Goal: Task Accomplishment & Management: Use online tool/utility

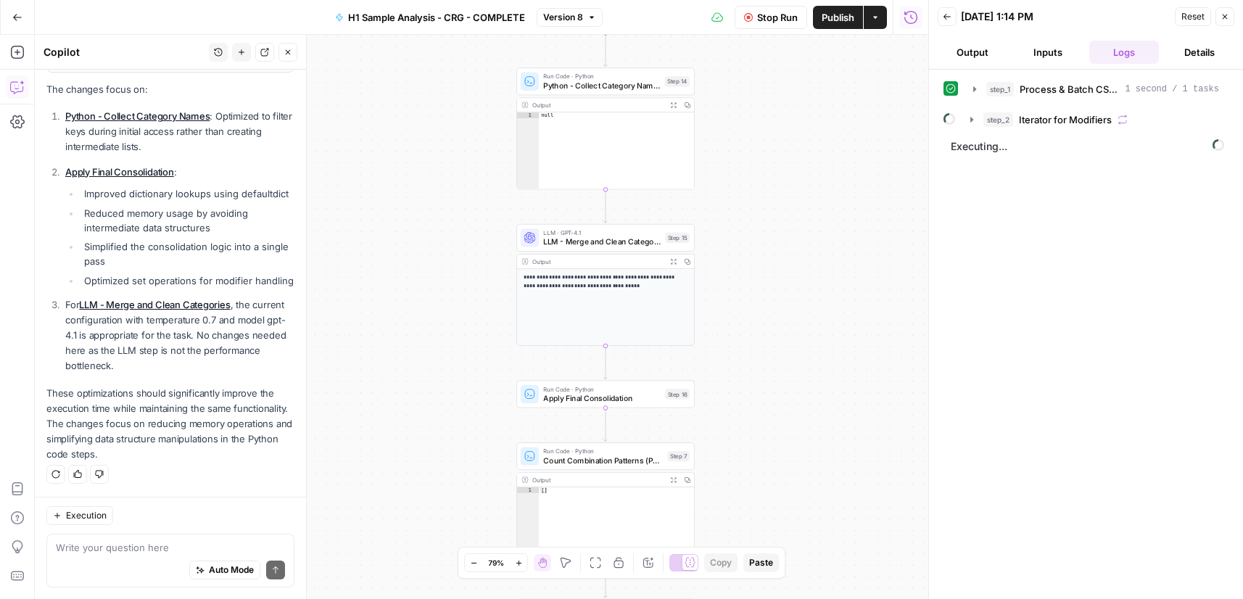
click at [752, 24] on button "Stop Run" at bounding box center [771, 17] width 73 height 23
click at [157, 550] on textarea at bounding box center [170, 547] width 229 height 15
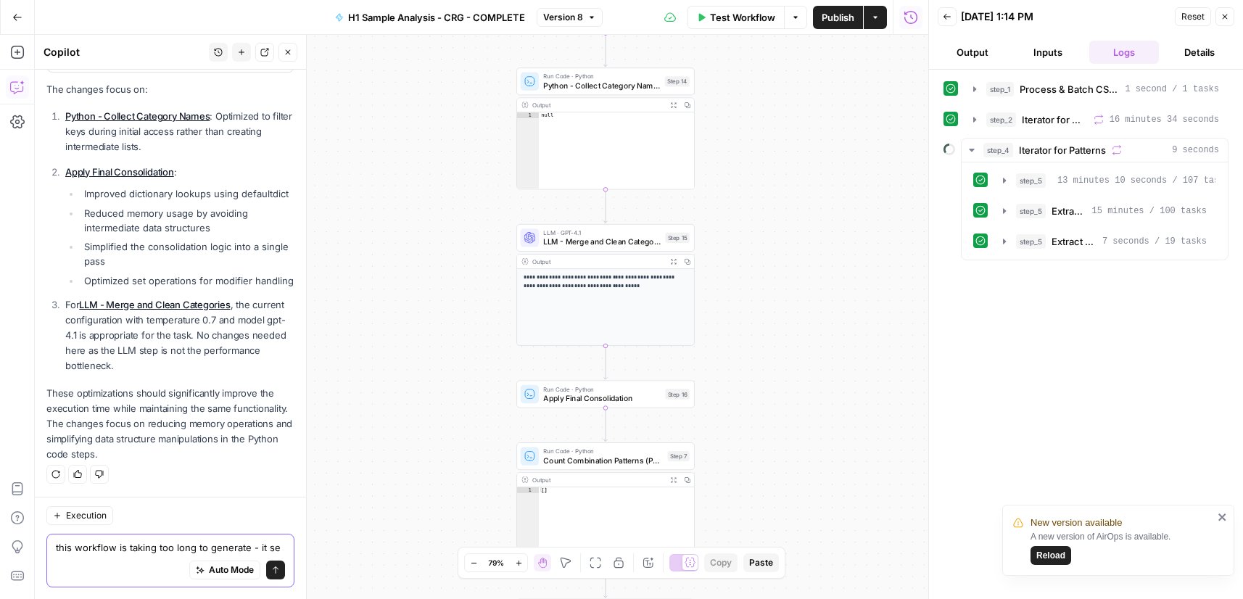
scroll to position [455, 0]
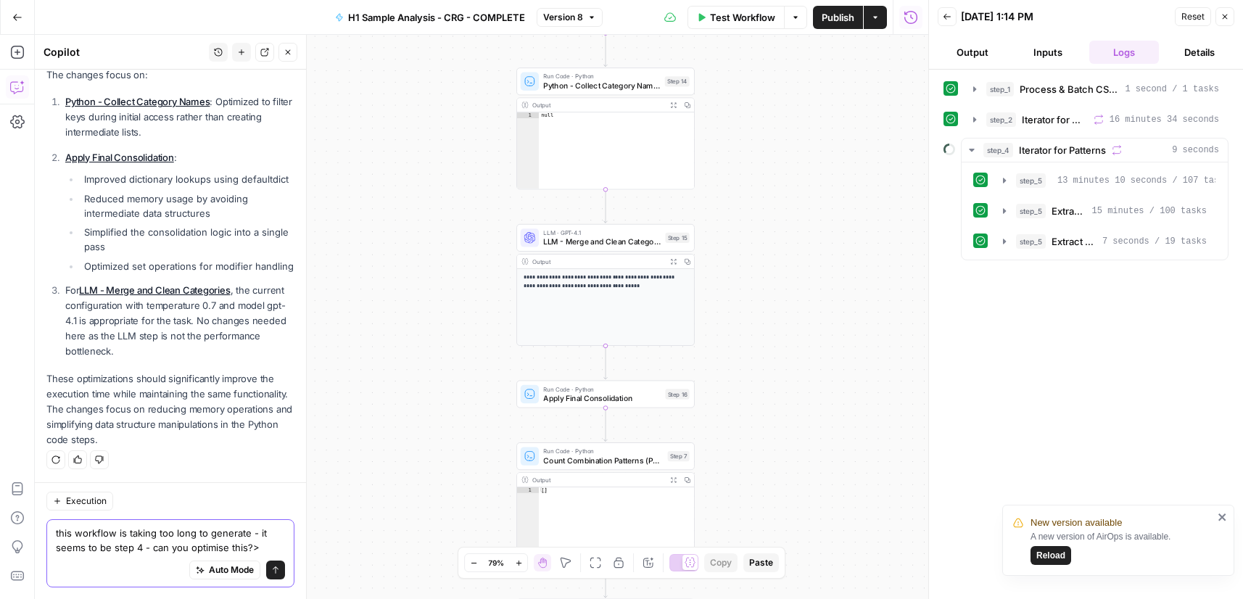
type textarea "this workflow is taking too long to generate - it seems to be step 4 - can you …"
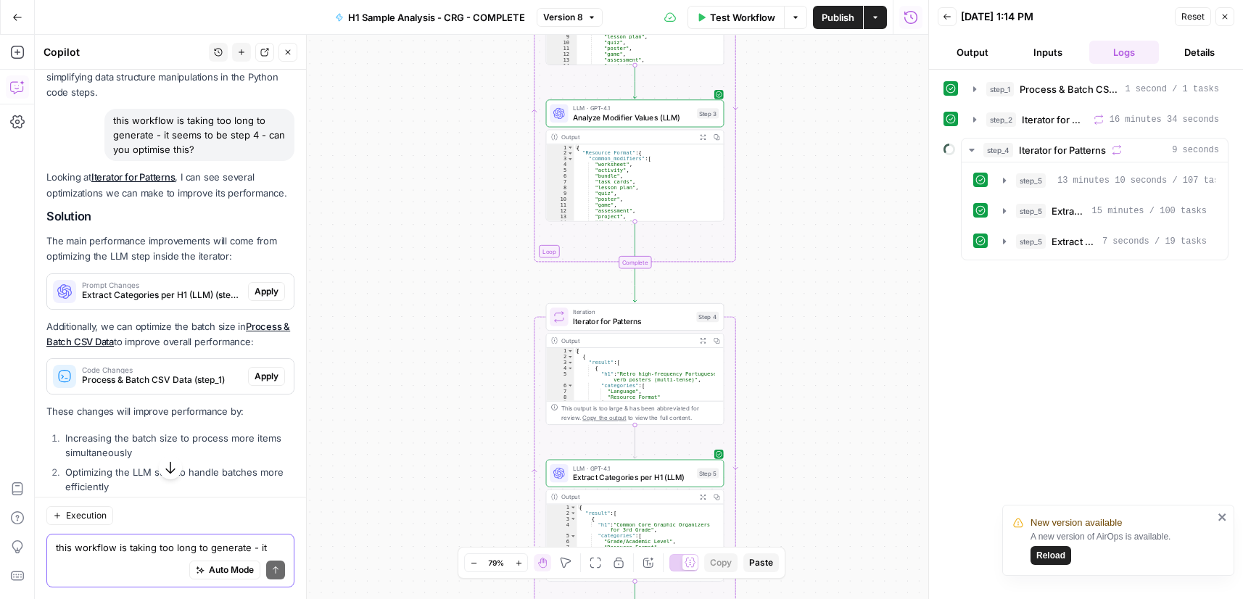
scroll to position [780, 0]
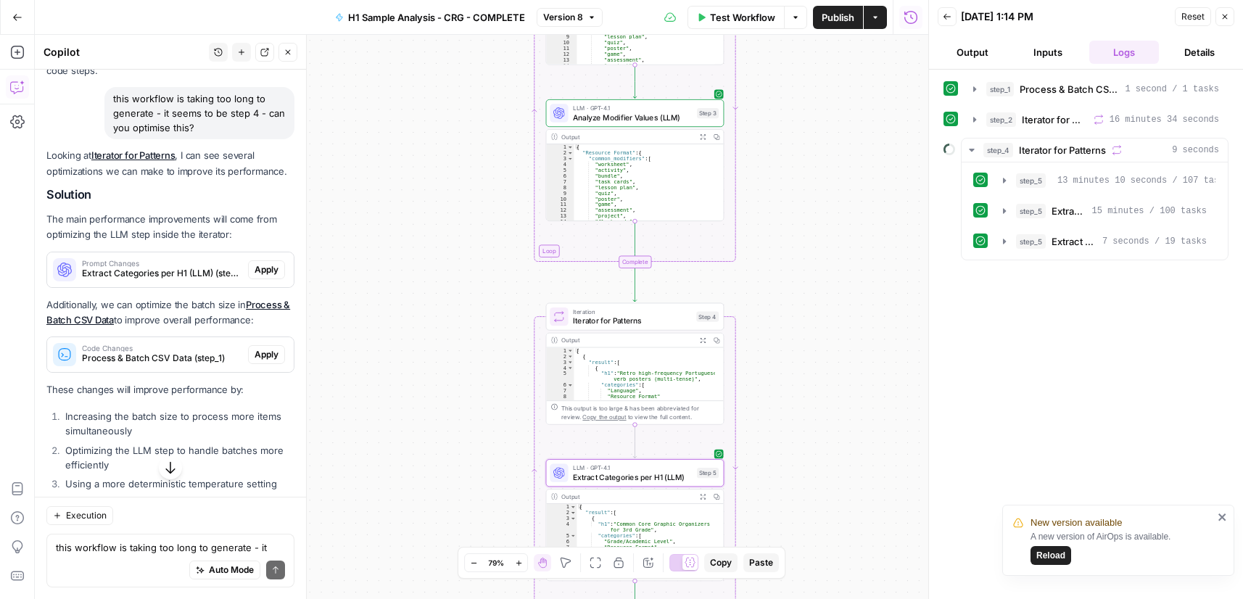
click at [255, 276] on span "Apply" at bounding box center [267, 269] width 24 height 13
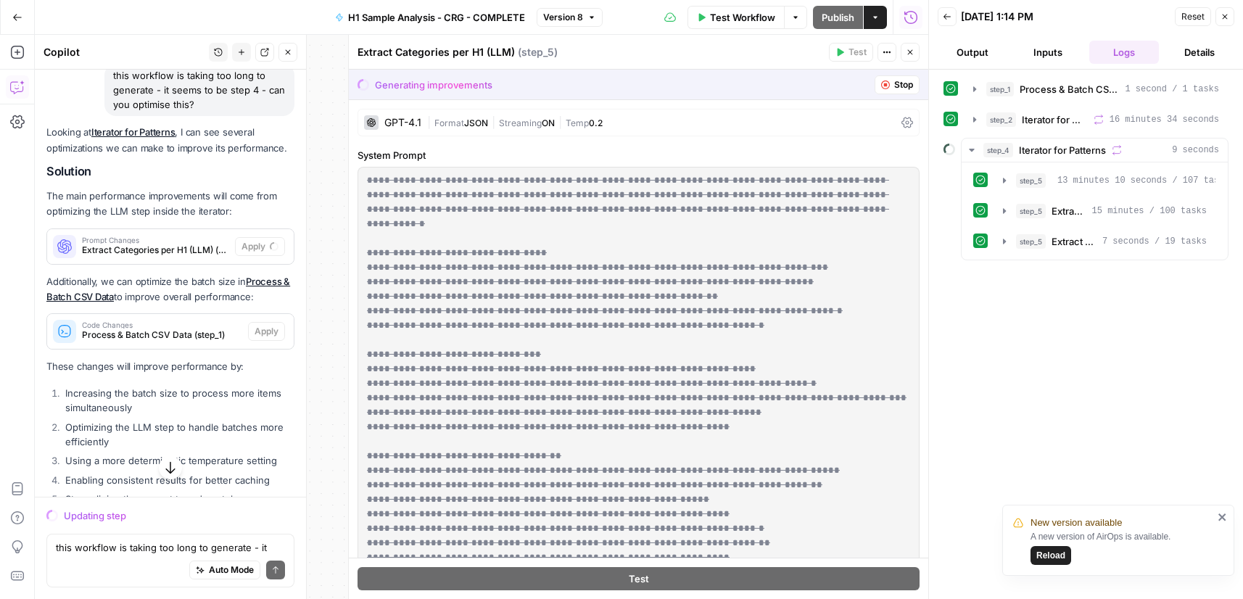
scroll to position [757, 0]
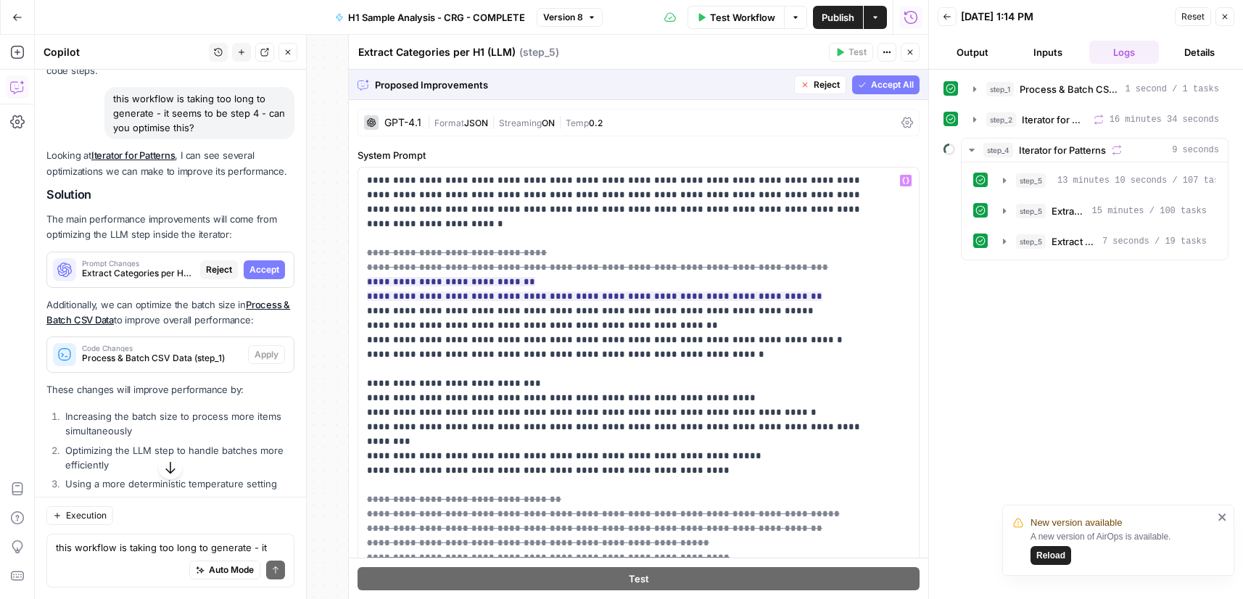
click at [261, 276] on span "Accept" at bounding box center [264, 269] width 30 height 13
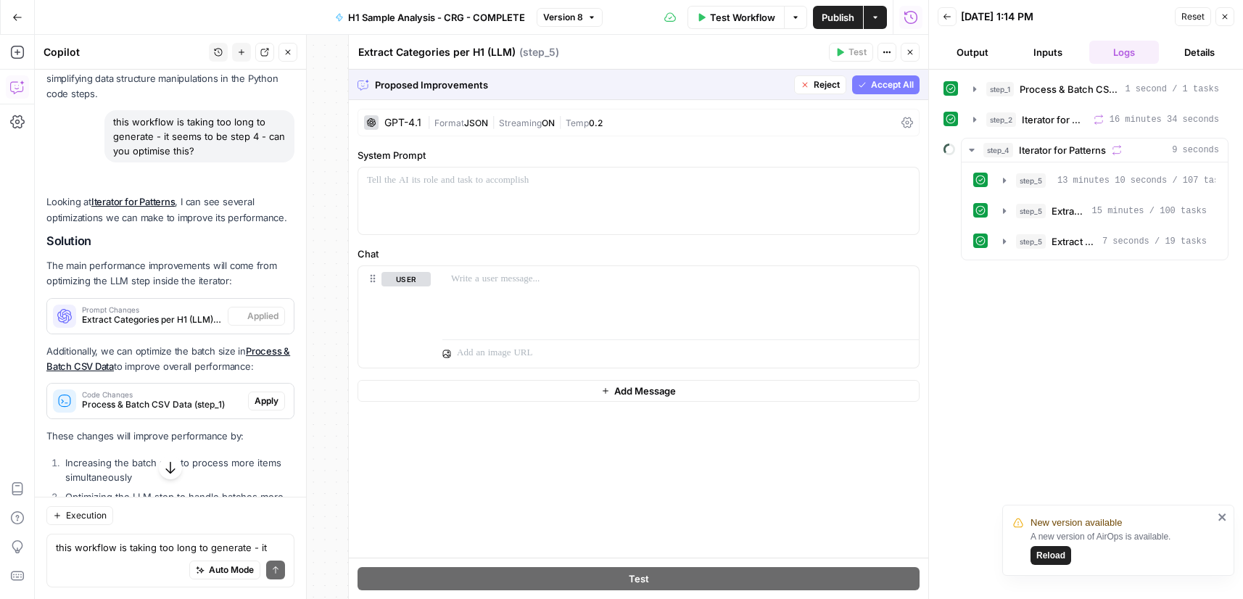
click at [254, 326] on div "Looking at Iterator for Patterns , I can see several optimizations we can make …" at bounding box center [170, 430] width 248 height 473
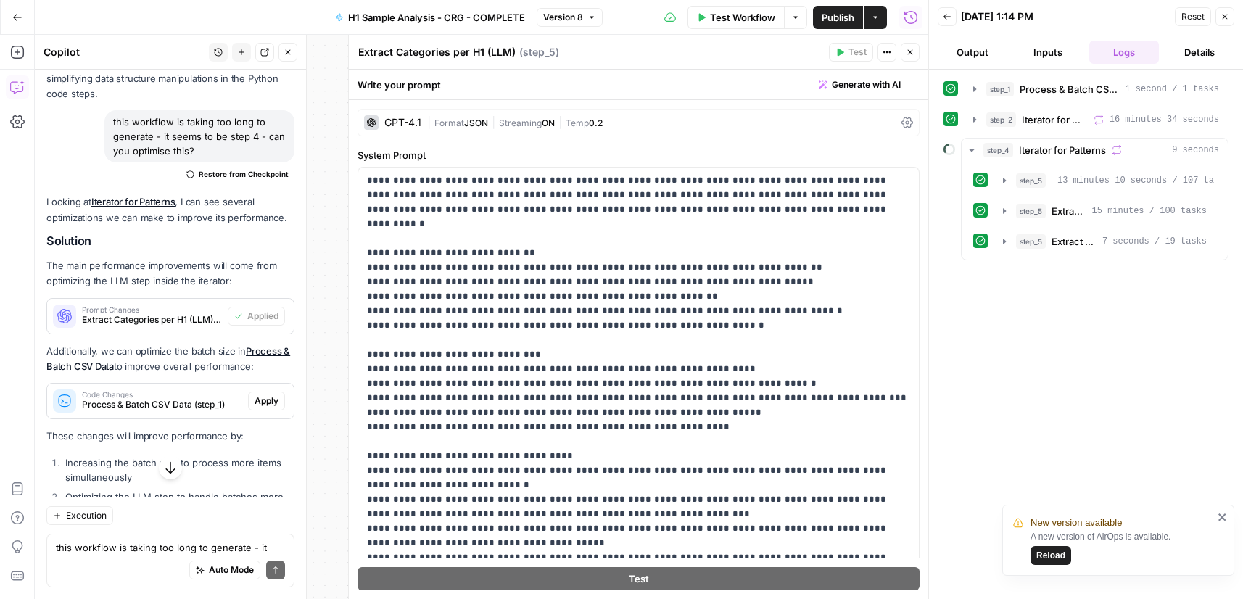
scroll to position [780, 0]
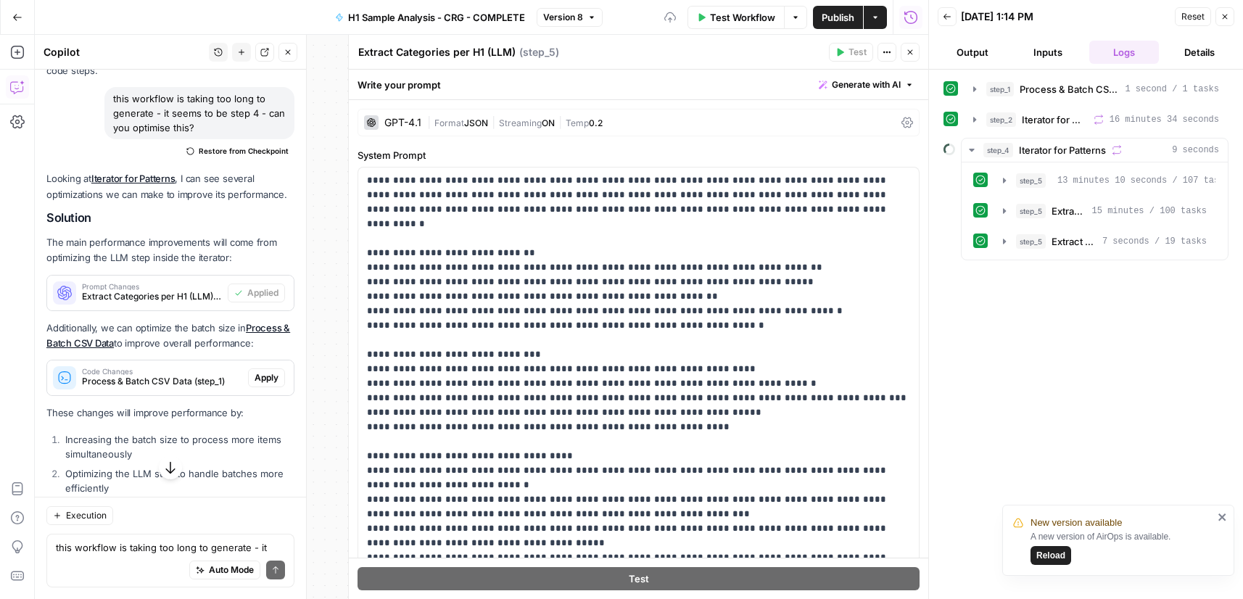
click at [257, 384] on span "Apply" at bounding box center [267, 377] width 24 height 13
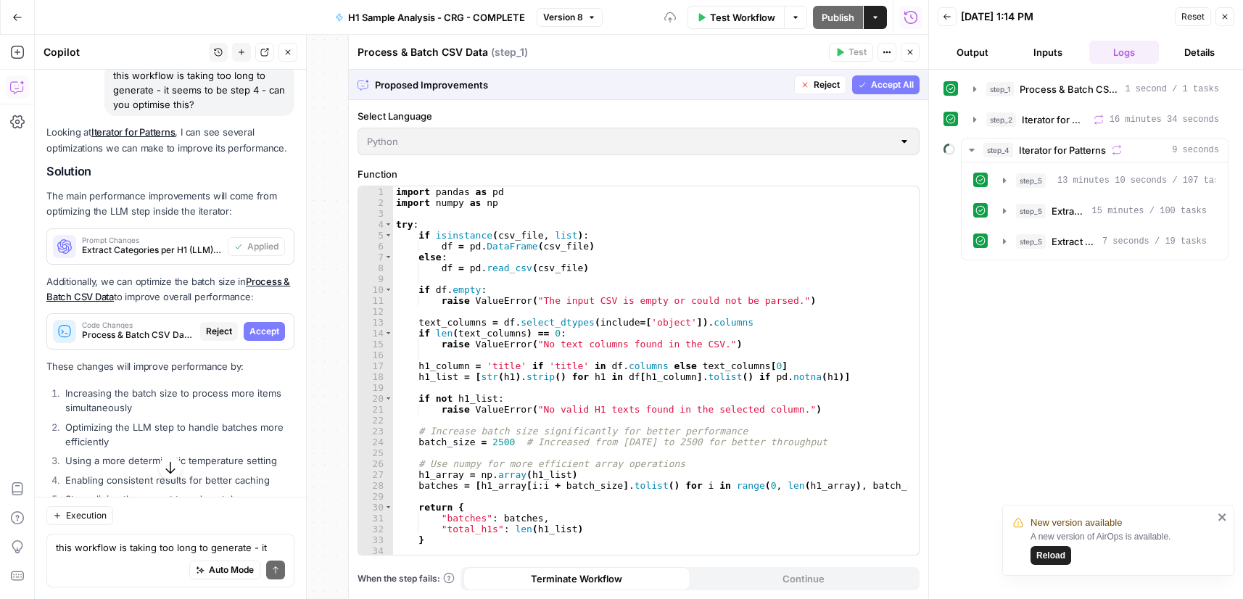
scroll to position [902, 0]
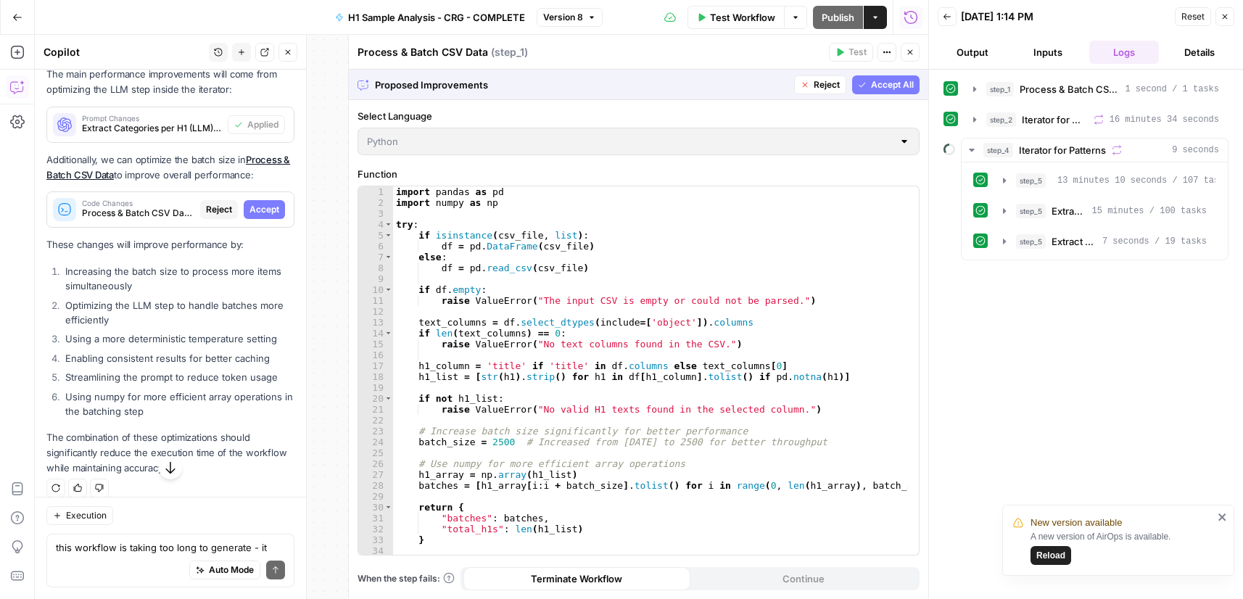
click at [249, 216] on span "Accept" at bounding box center [264, 209] width 30 height 13
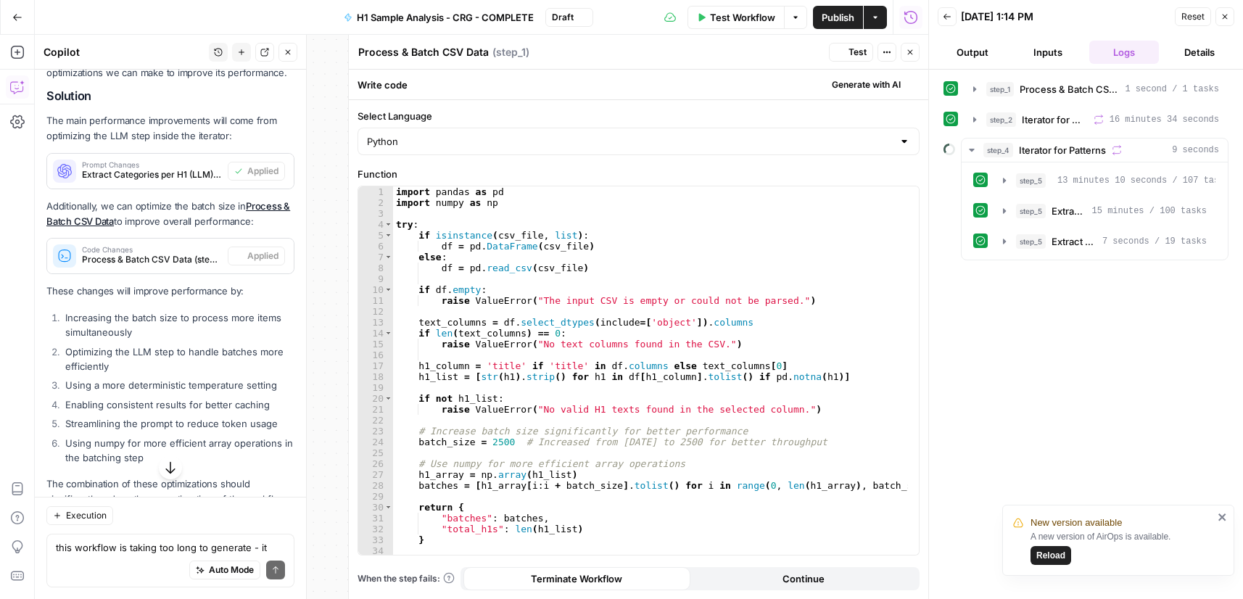
scroll to position [948, 0]
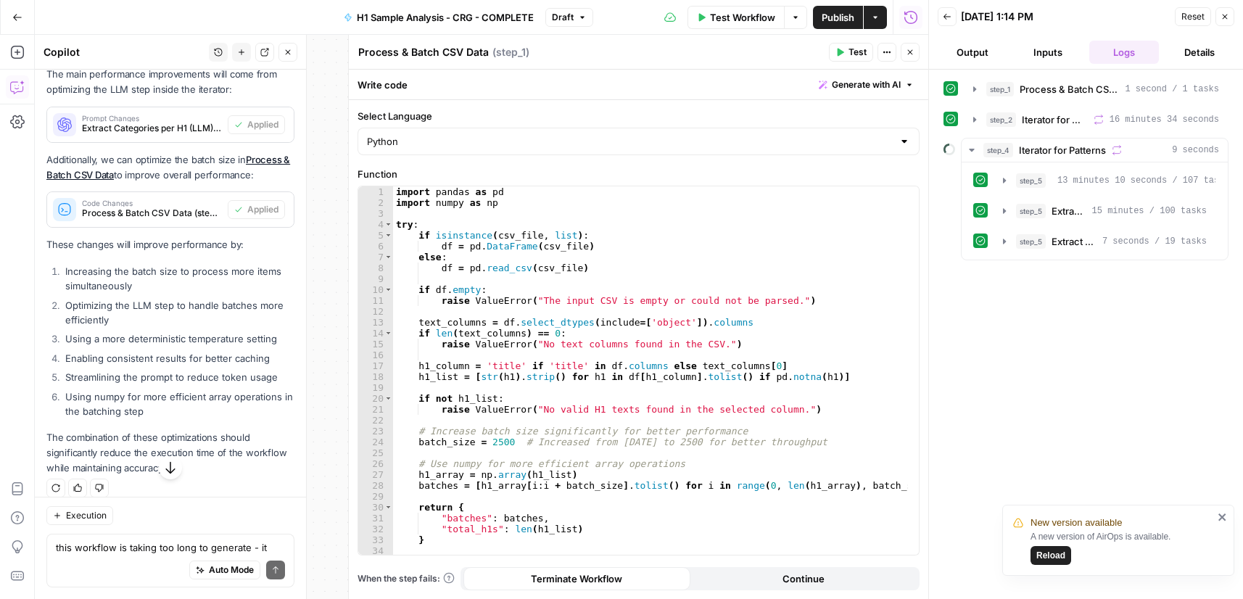
click at [836, 16] on span "Publish" at bounding box center [838, 17] width 33 height 15
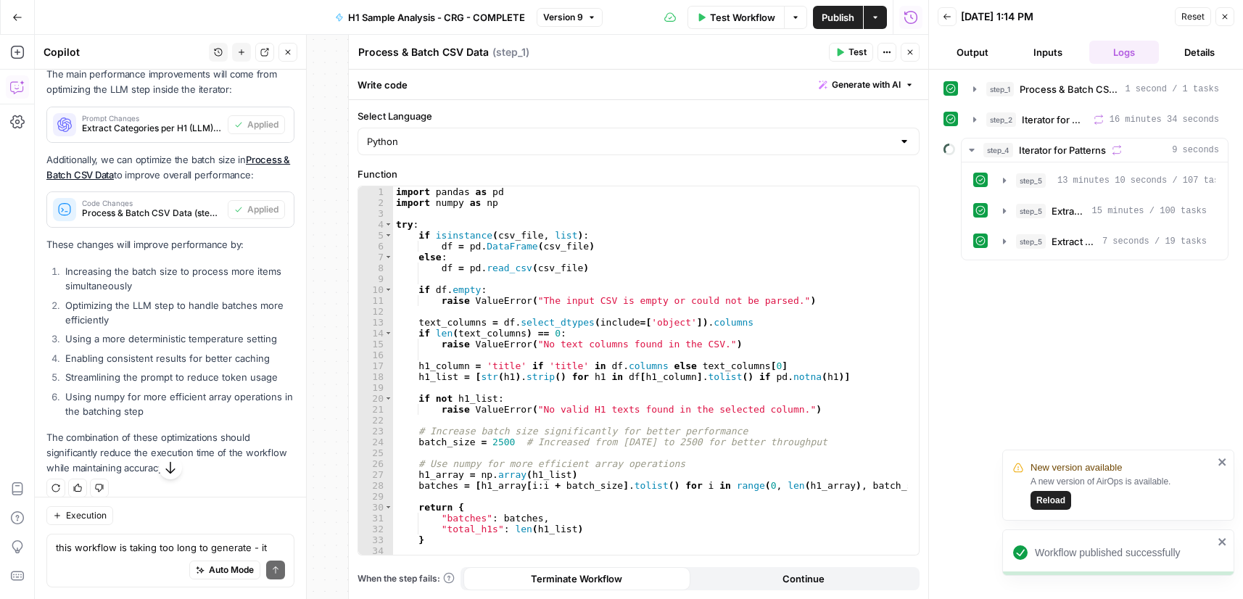
click at [1054, 499] on span "Reload" at bounding box center [1050, 500] width 29 height 13
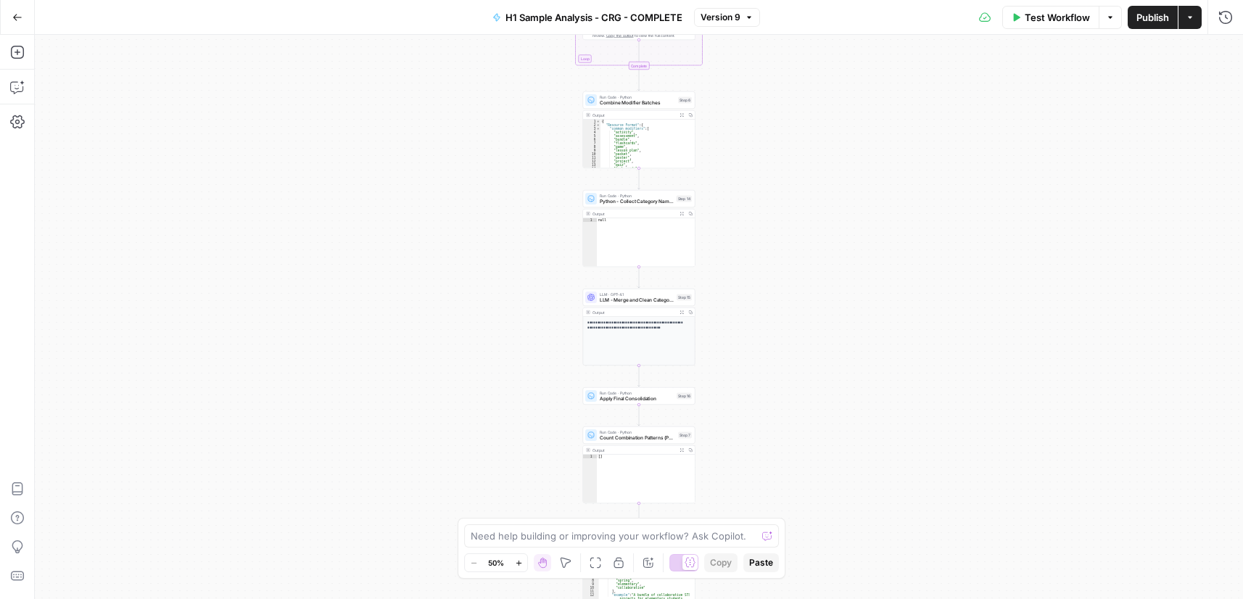
click at [1056, 25] on button "Test Workflow" at bounding box center [1050, 17] width 97 height 23
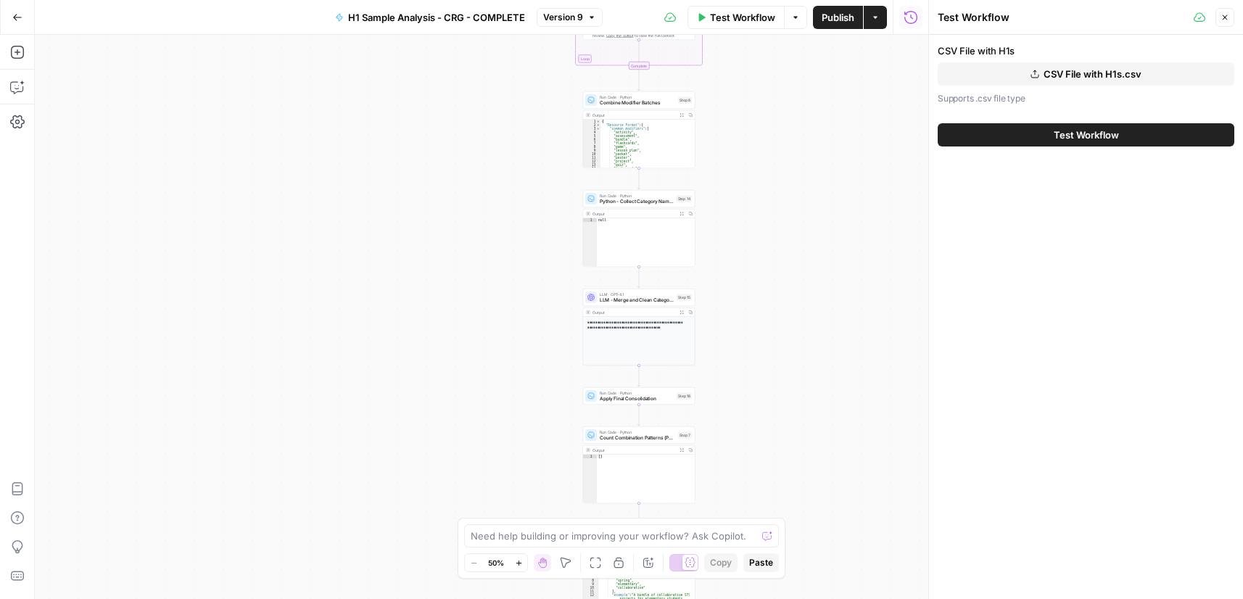
click at [1028, 76] on button "CSV File with H1s.csv" at bounding box center [1086, 73] width 297 height 23
click at [1095, 136] on span "Test Workflow" at bounding box center [1086, 135] width 65 height 15
click at [1070, 133] on span "Test Workflow" at bounding box center [1086, 135] width 65 height 15
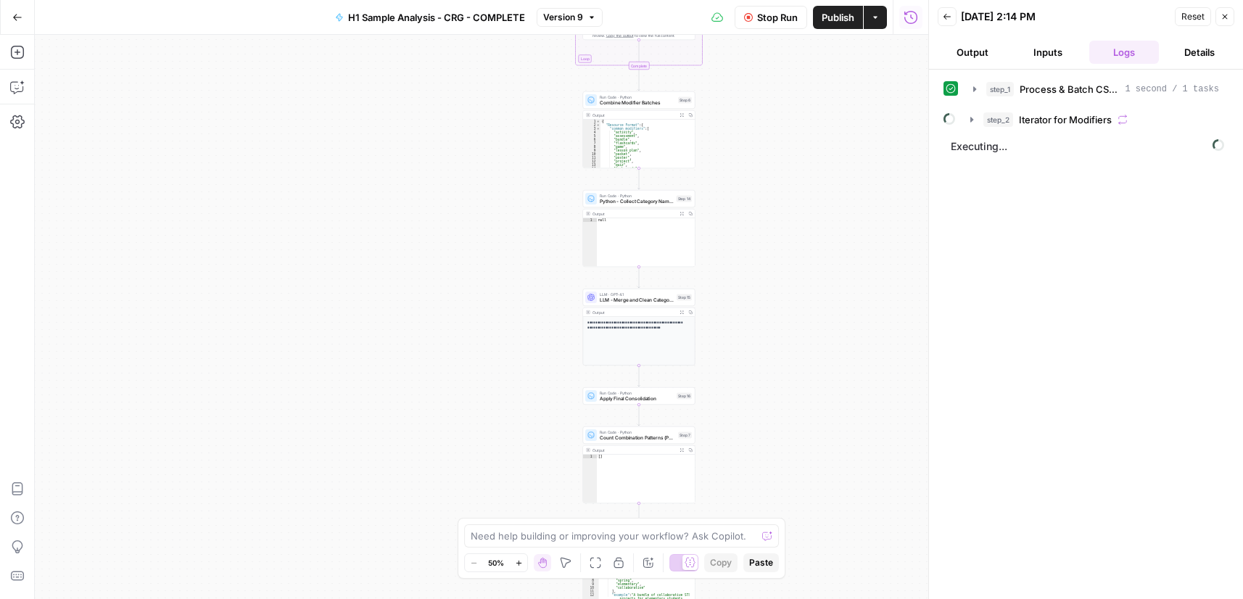
click at [788, 24] on span "Stop Run" at bounding box center [777, 17] width 41 height 15
drag, startPoint x: 502, startPoint y: 543, endPoint x: 514, endPoint y: 544, distance: 12.3
click at [503, 543] on div "Need help building or improving your workflow? Ask Copilot." at bounding box center [621, 535] width 315 height 23
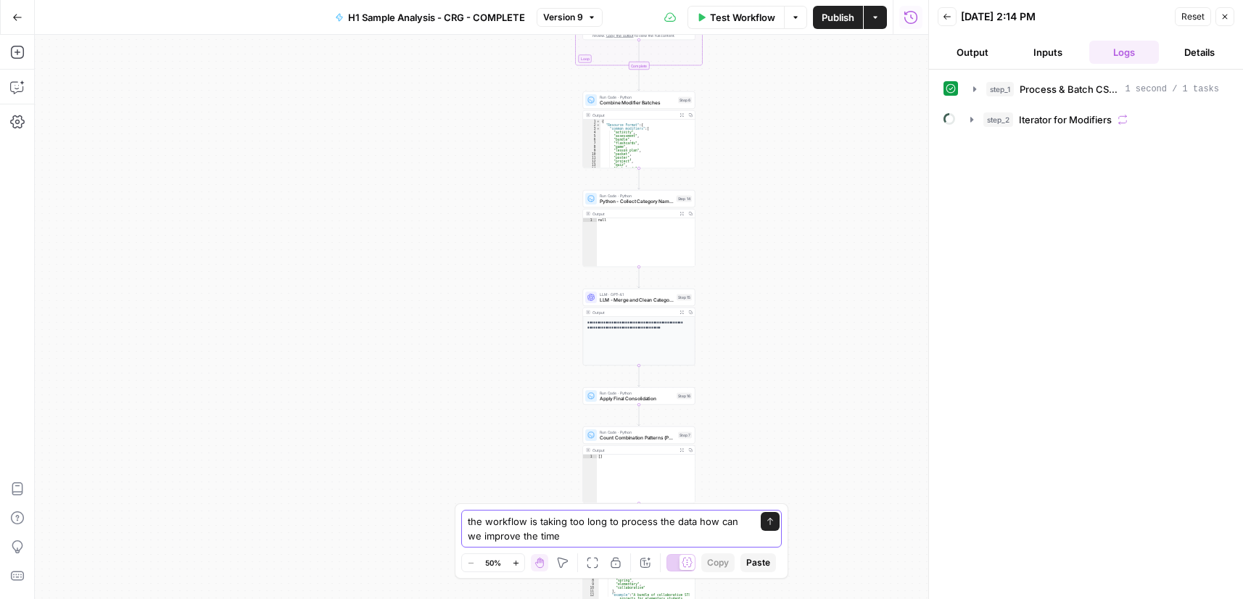
type textarea "the workflow is taking too long to process the data how can we improve the time?"
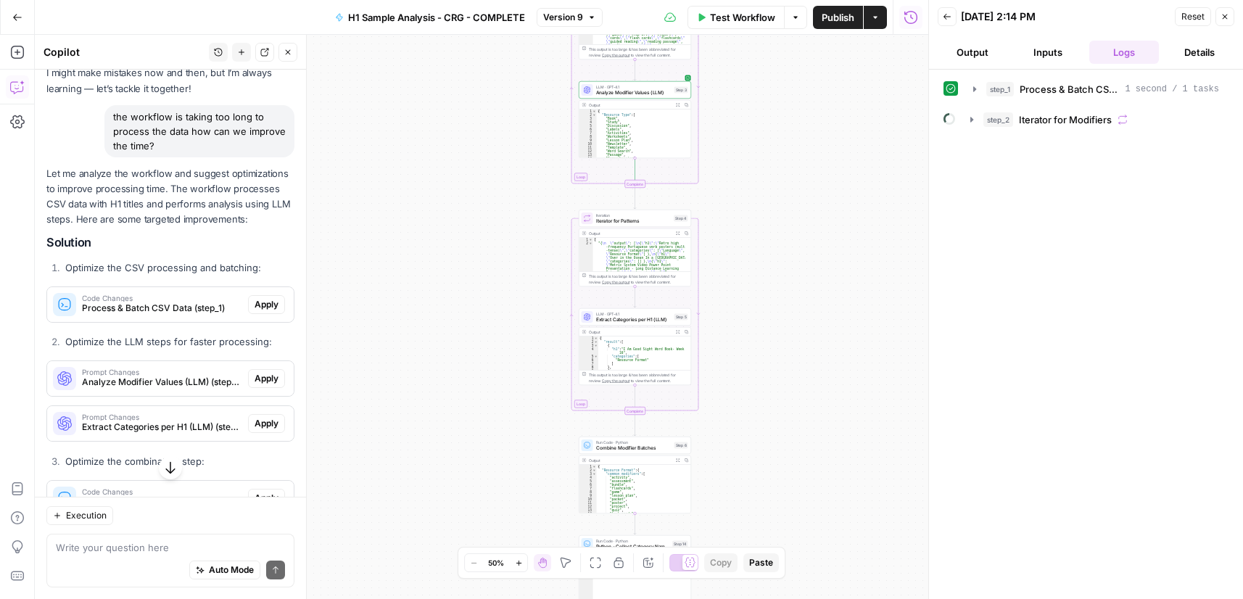
scroll to position [59, 0]
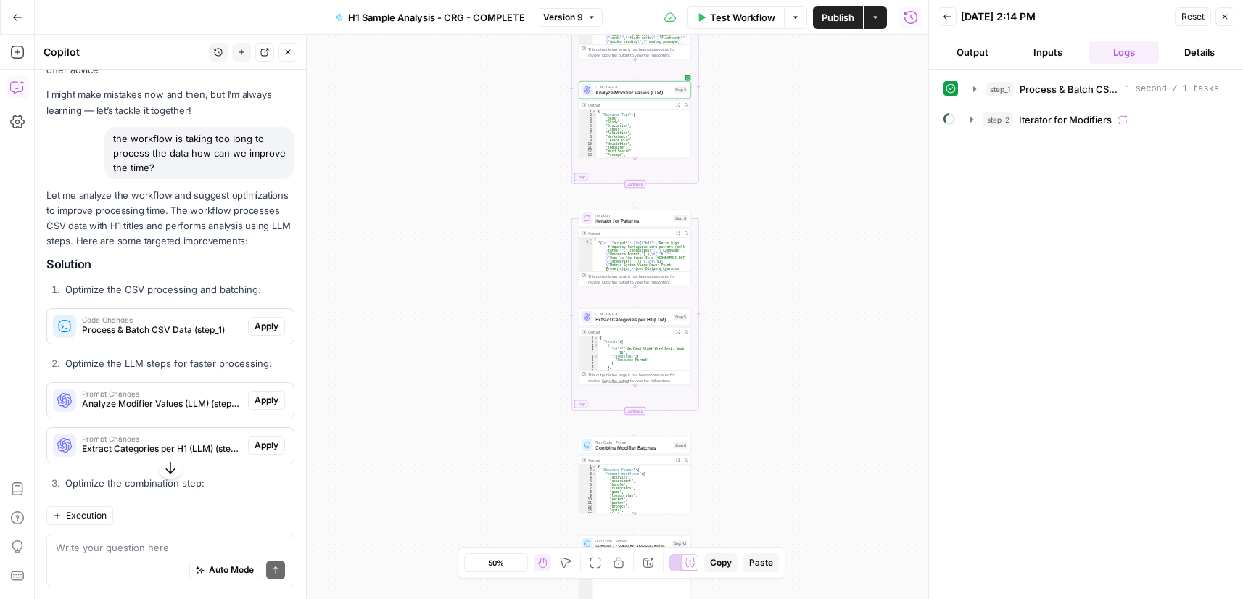
click at [255, 333] on span "Apply" at bounding box center [267, 326] width 24 height 13
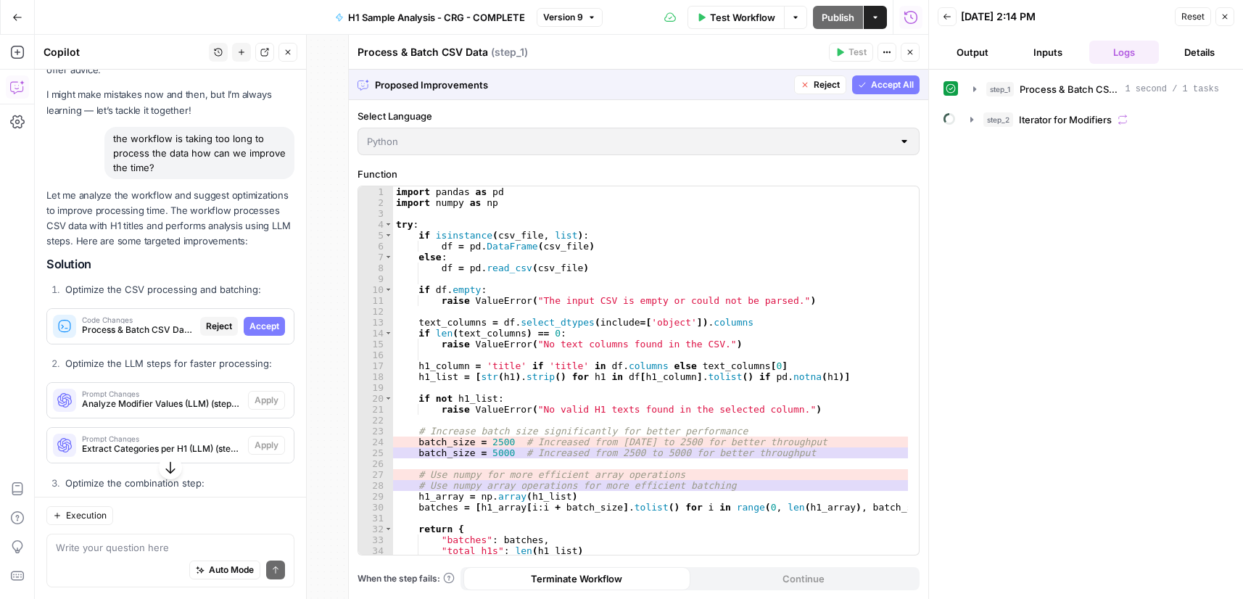
click at [249, 333] on span "Accept" at bounding box center [264, 326] width 30 height 13
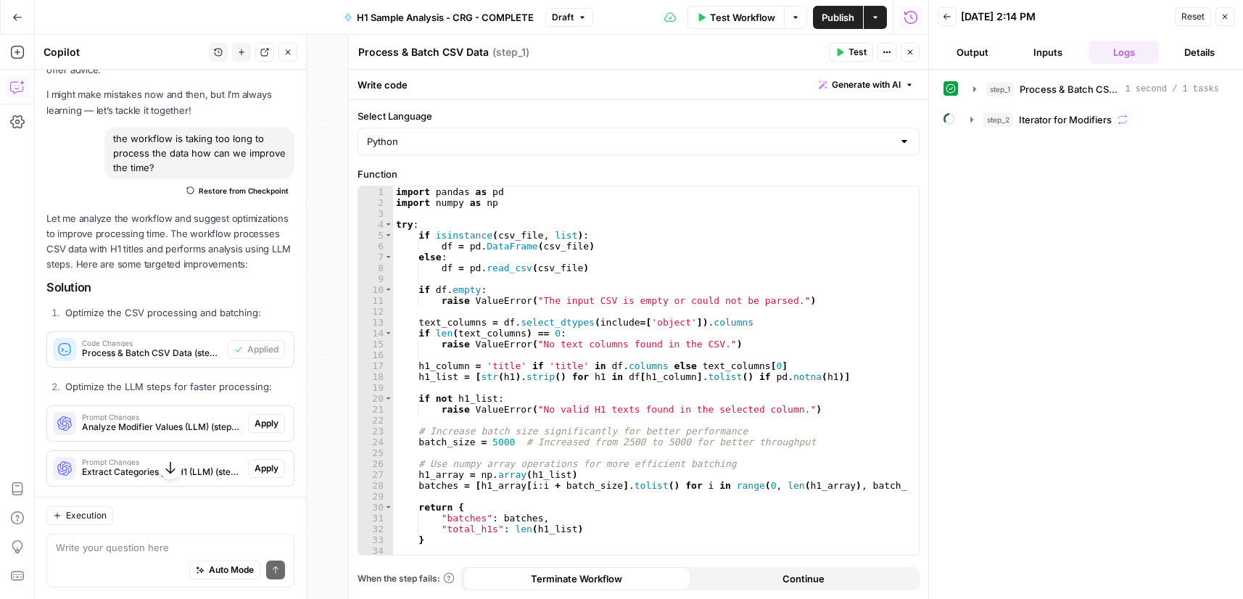
drag, startPoint x: 262, startPoint y: 436, endPoint x: 278, endPoint y: 429, distance: 17.2
click at [263, 430] on span "Apply" at bounding box center [267, 423] width 24 height 13
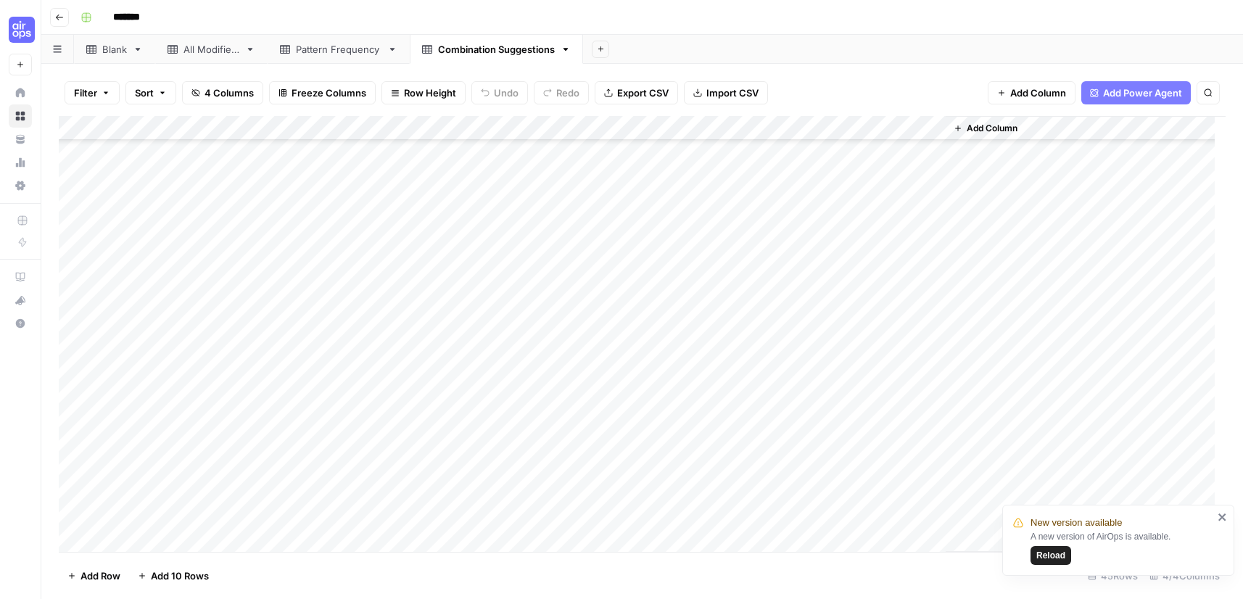
click at [1053, 553] on span "Reload" at bounding box center [1050, 555] width 29 height 13
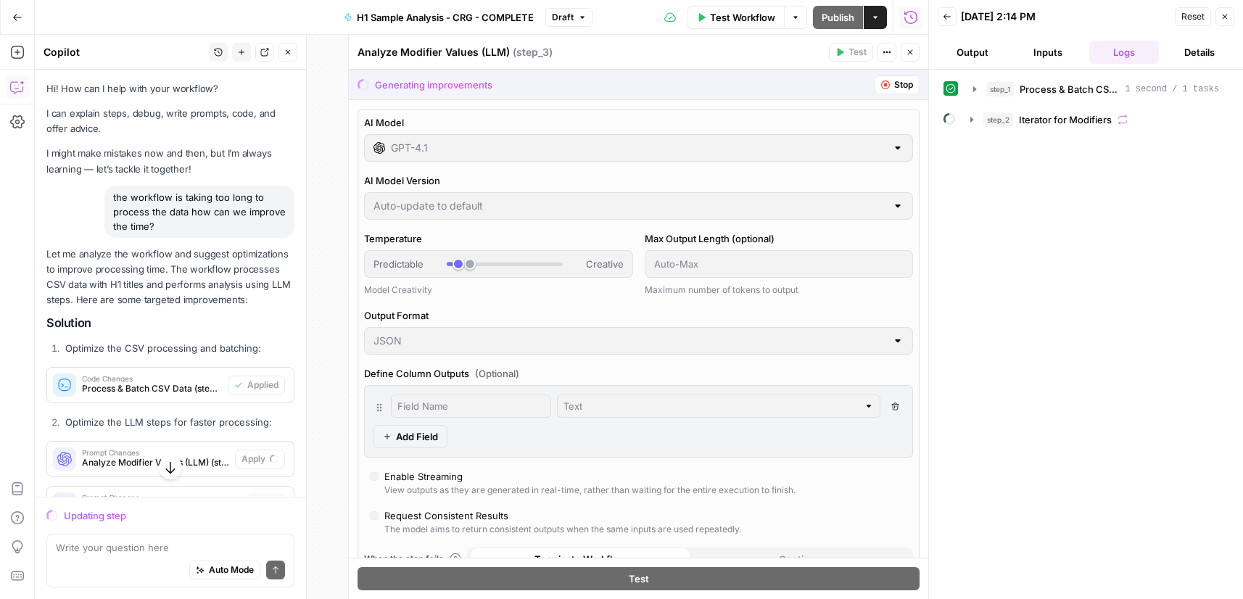
scroll to position [59, 0]
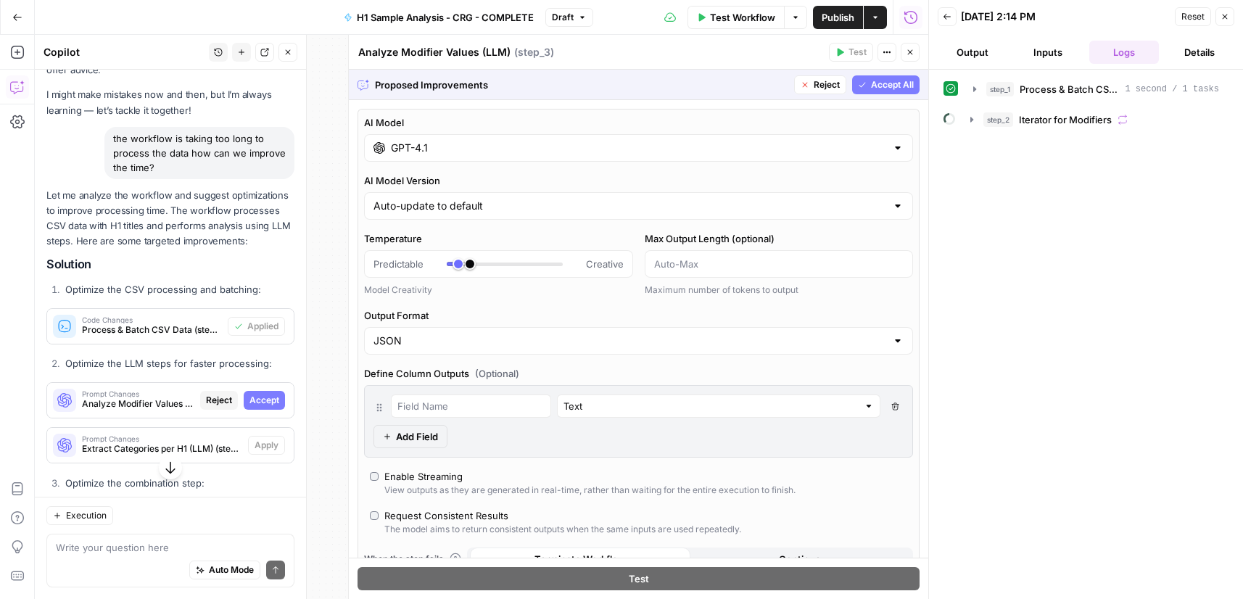
click at [251, 407] on span "Accept" at bounding box center [264, 400] width 30 height 13
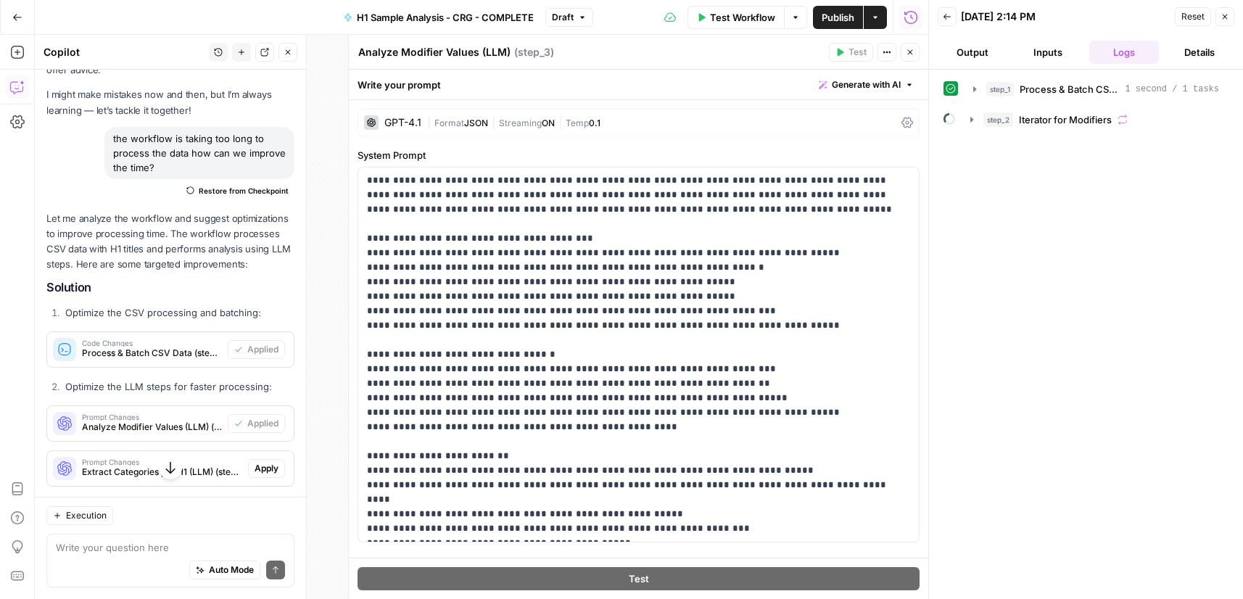
drag, startPoint x: 260, startPoint y: 484, endPoint x: 284, endPoint y: 365, distance: 120.7
click at [261, 475] on span "Apply" at bounding box center [267, 468] width 24 height 13
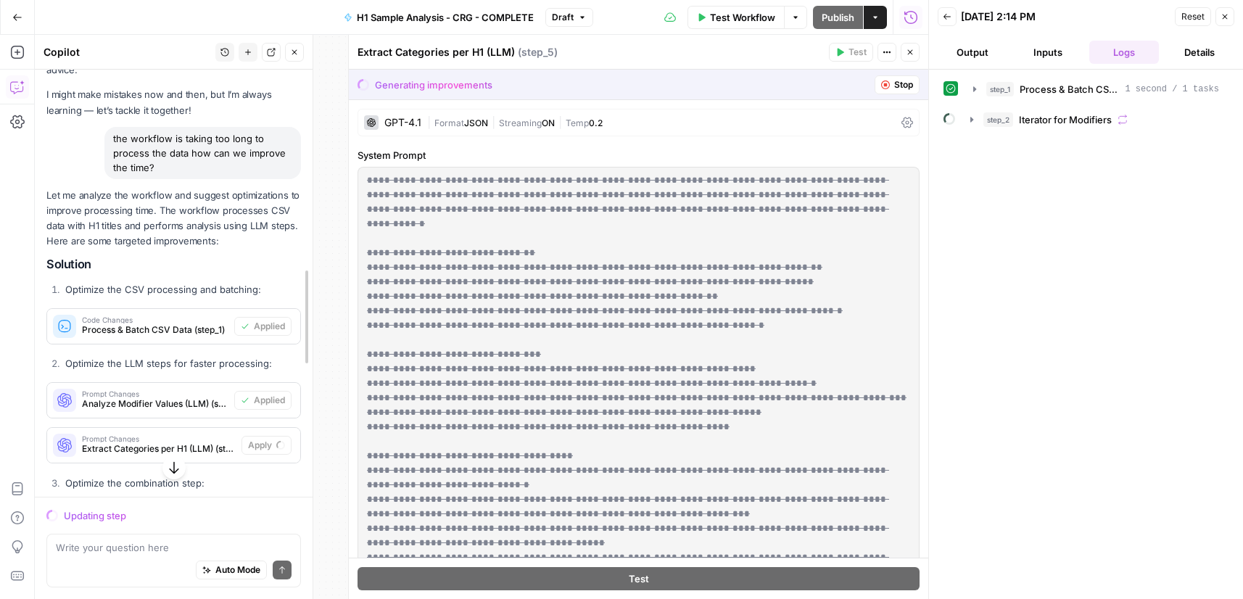
drag, startPoint x: 299, startPoint y: 349, endPoint x: 305, endPoint y: 389, distance: 40.4
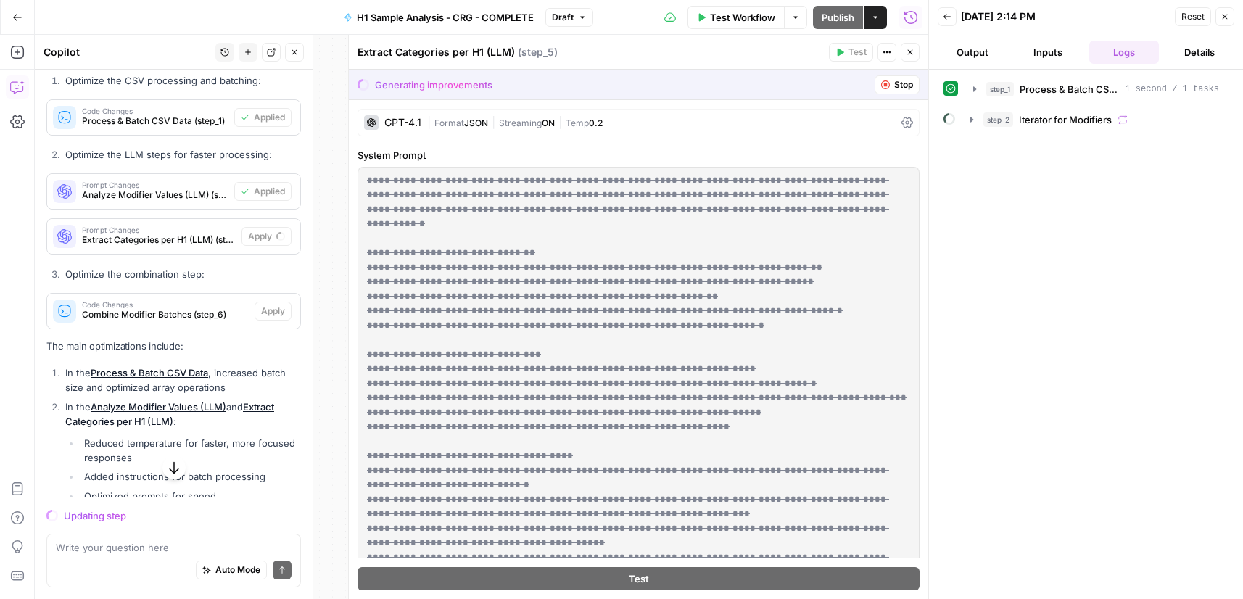
scroll to position [276, 0]
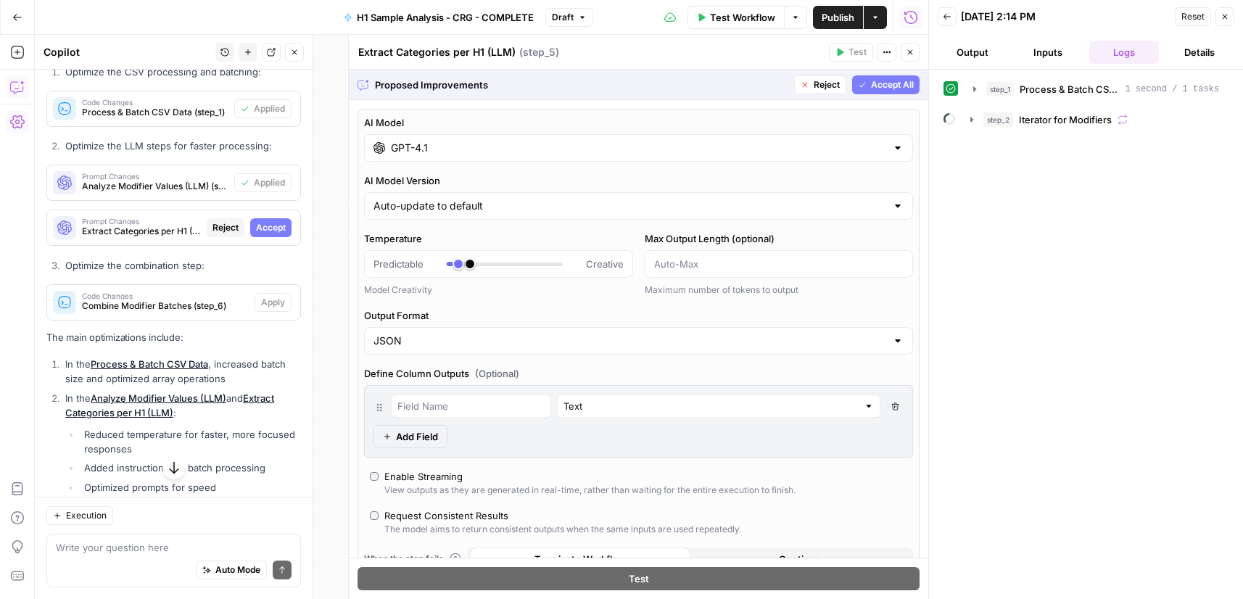
click at [269, 226] on span "Accept" at bounding box center [271, 227] width 30 height 13
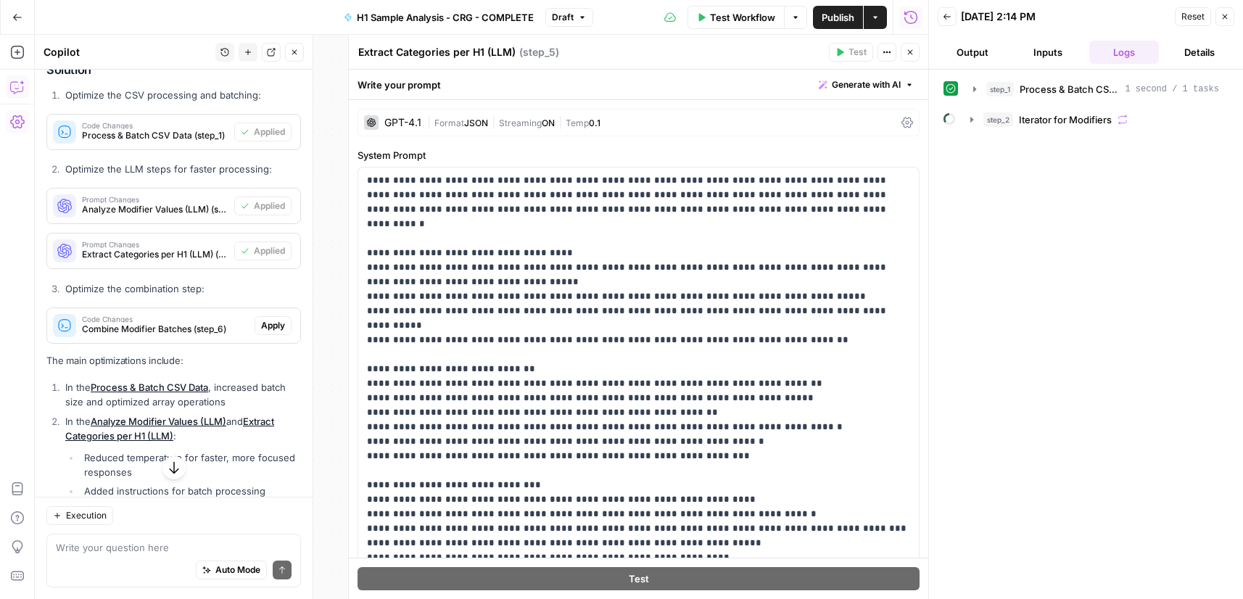
scroll to position [299, 0]
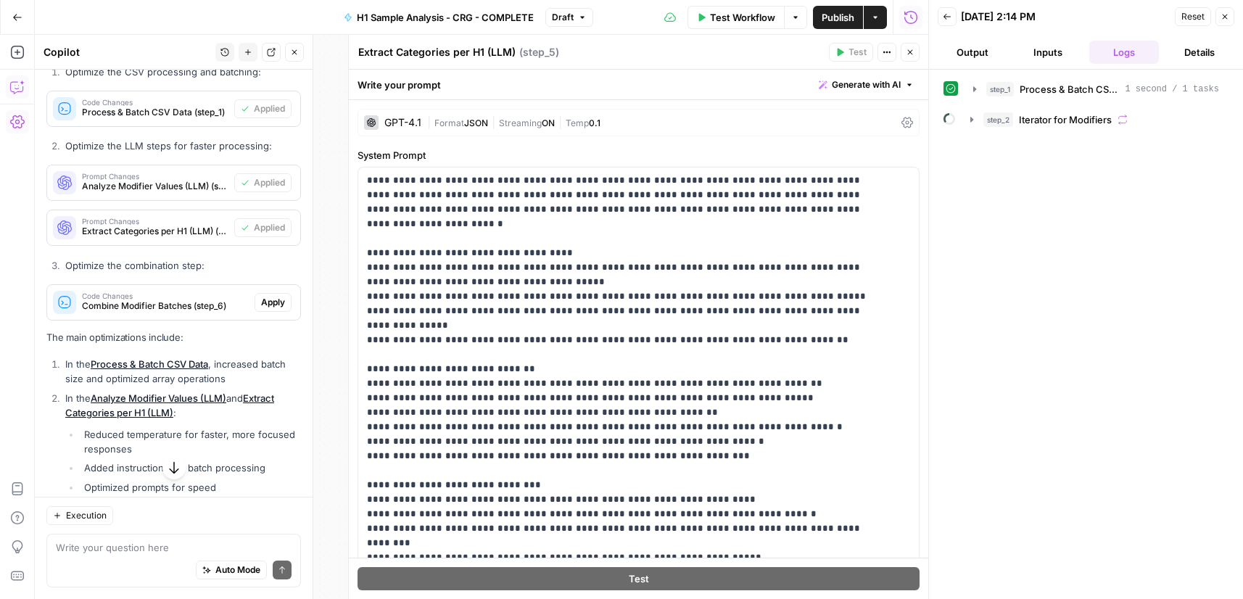
click at [272, 302] on span "Apply" at bounding box center [273, 302] width 24 height 13
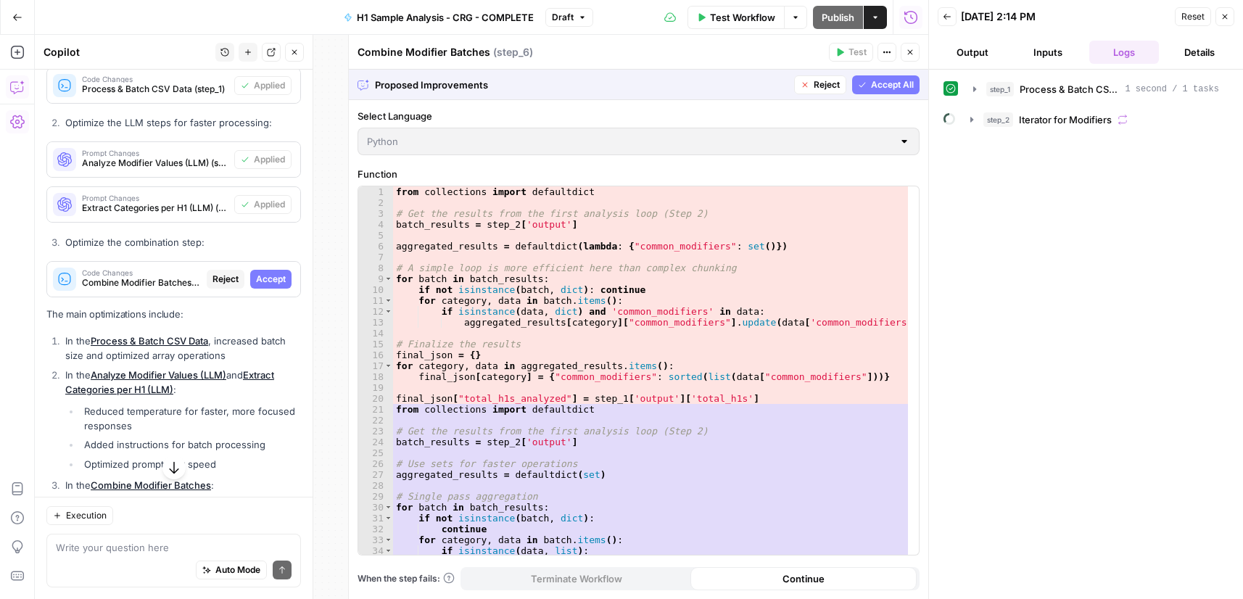
scroll to position [276, 0]
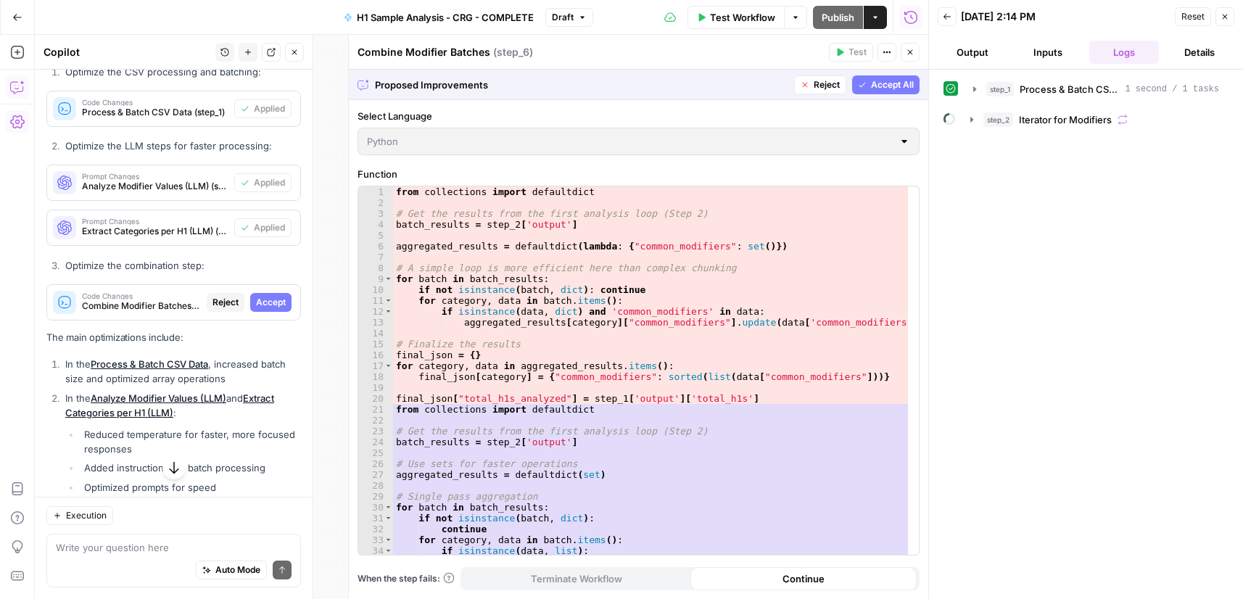
click at [273, 303] on span "Accept" at bounding box center [271, 302] width 30 height 13
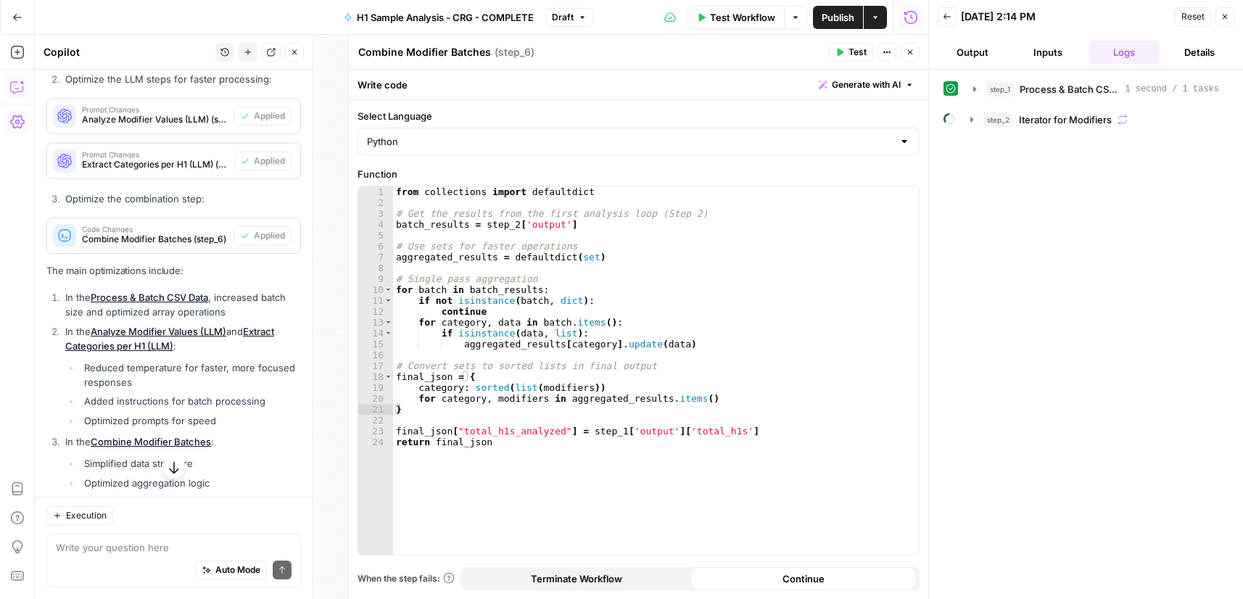
scroll to position [0, 0]
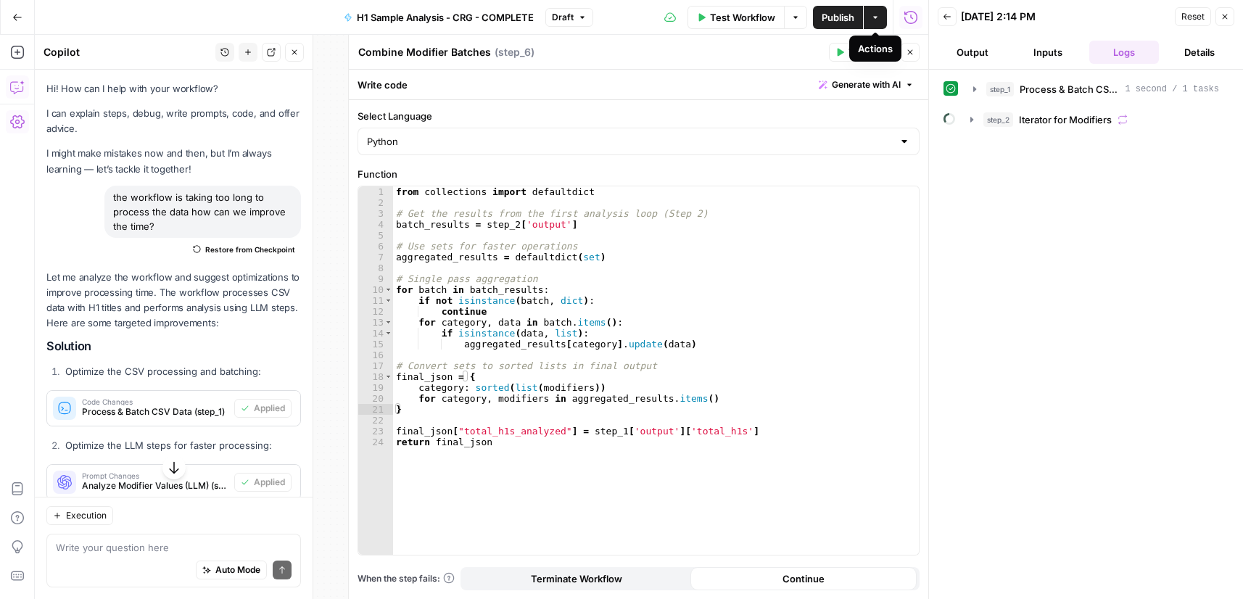
click at [846, 19] on span "Publish" at bounding box center [838, 17] width 33 height 15
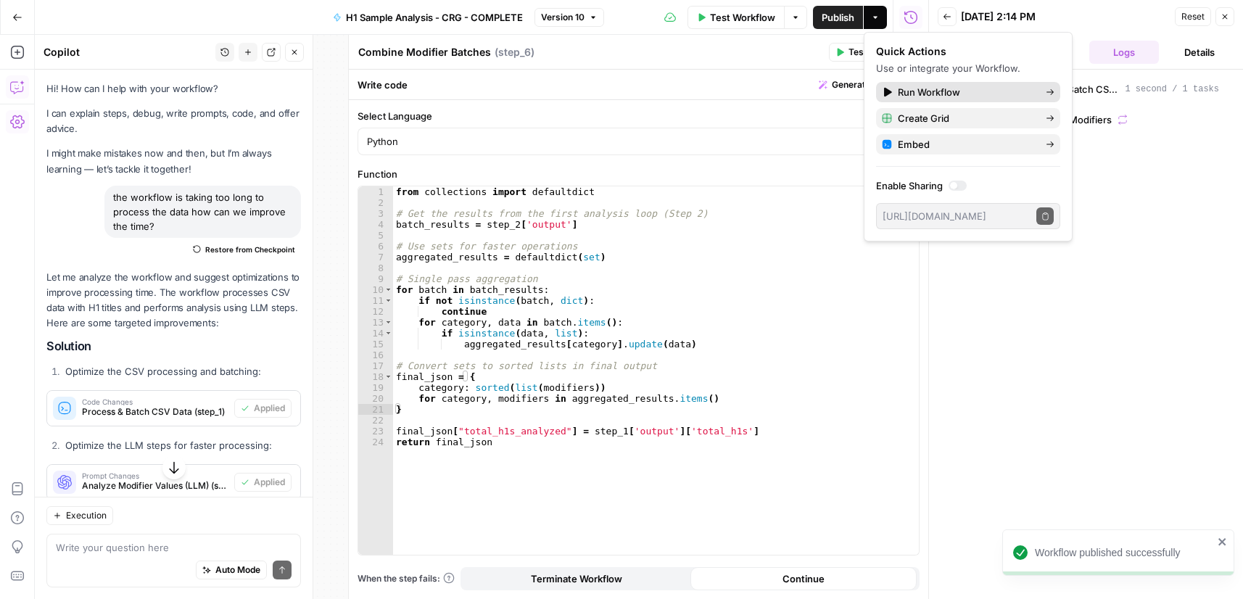
click at [927, 86] on span "Run Workflow" at bounding box center [966, 92] width 136 height 15
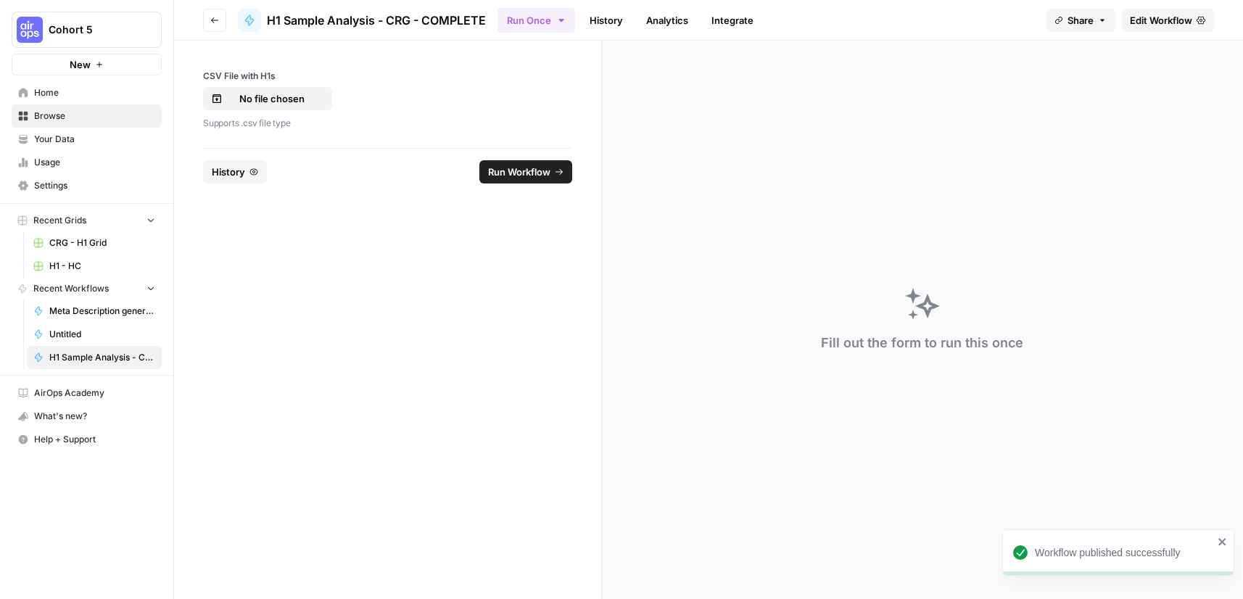
click at [605, 12] on link "History" at bounding box center [606, 20] width 51 height 23
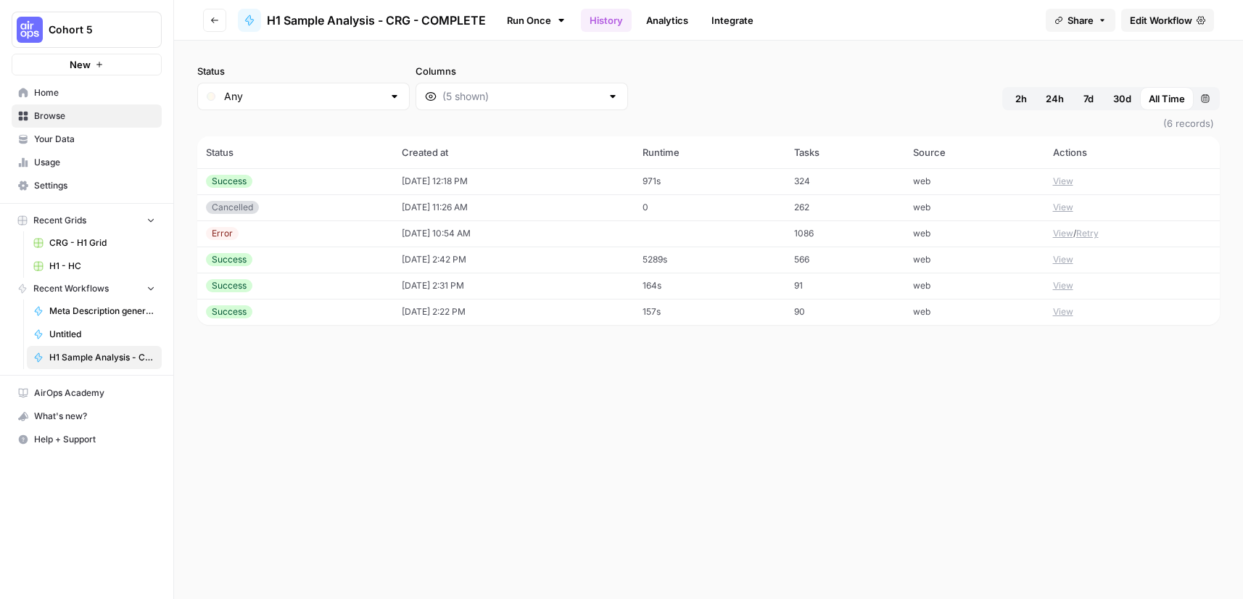
click at [522, 19] on link "Run Once" at bounding box center [536, 20] width 78 height 25
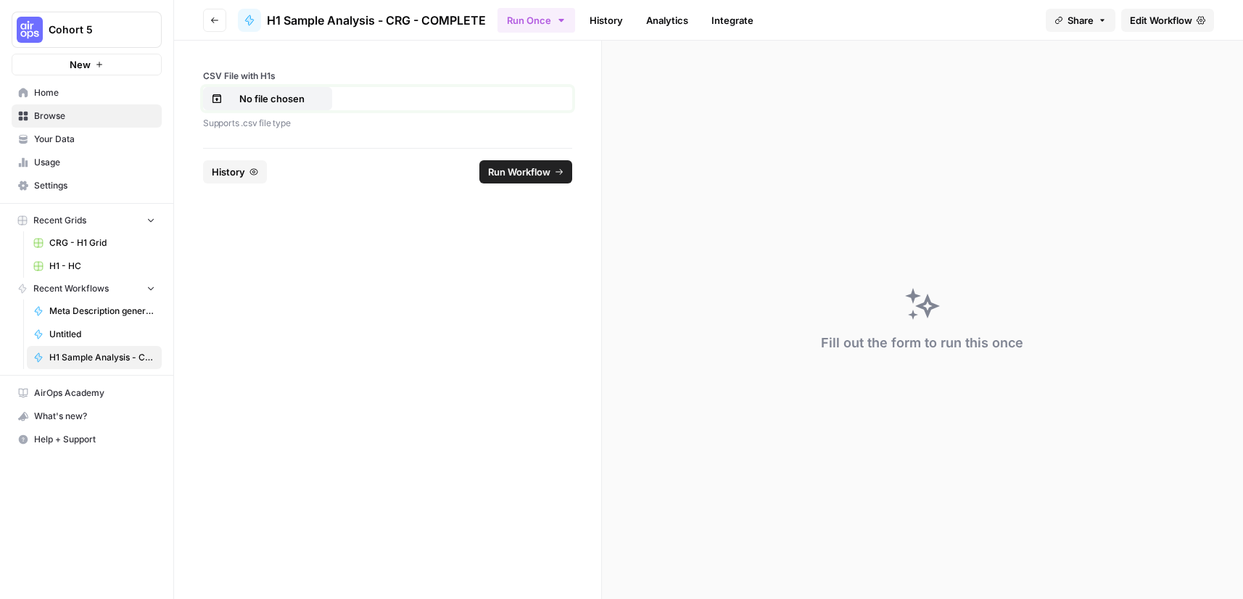
click at [253, 101] on p "No file chosen" at bounding box center [272, 98] width 93 height 15
click at [537, 170] on span "Run Workflow" at bounding box center [519, 172] width 62 height 15
click at [280, 173] on span "History" at bounding box center [277, 172] width 33 height 15
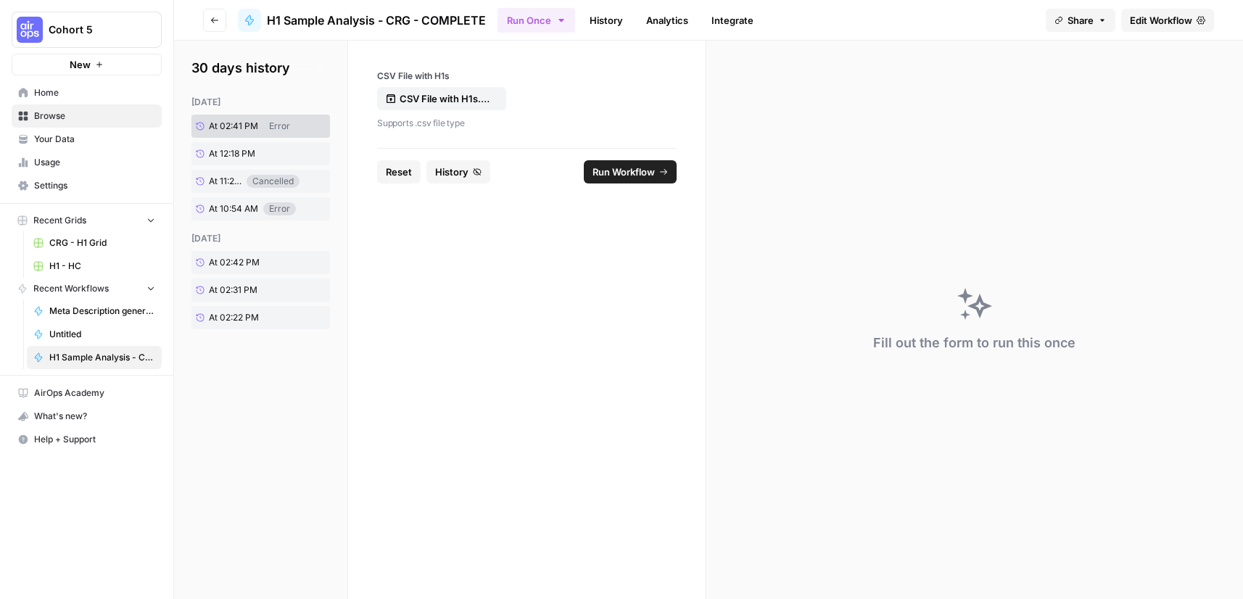
click at [616, 27] on link "History" at bounding box center [606, 20] width 51 height 23
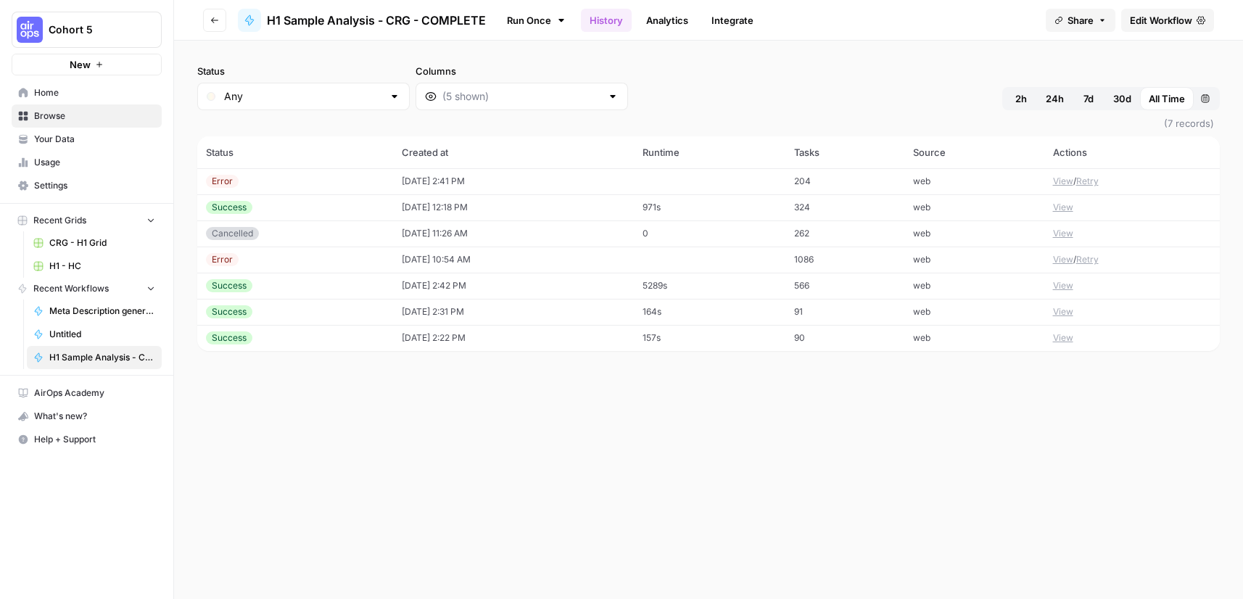
click at [224, 181] on div "Error" at bounding box center [222, 181] width 33 height 13
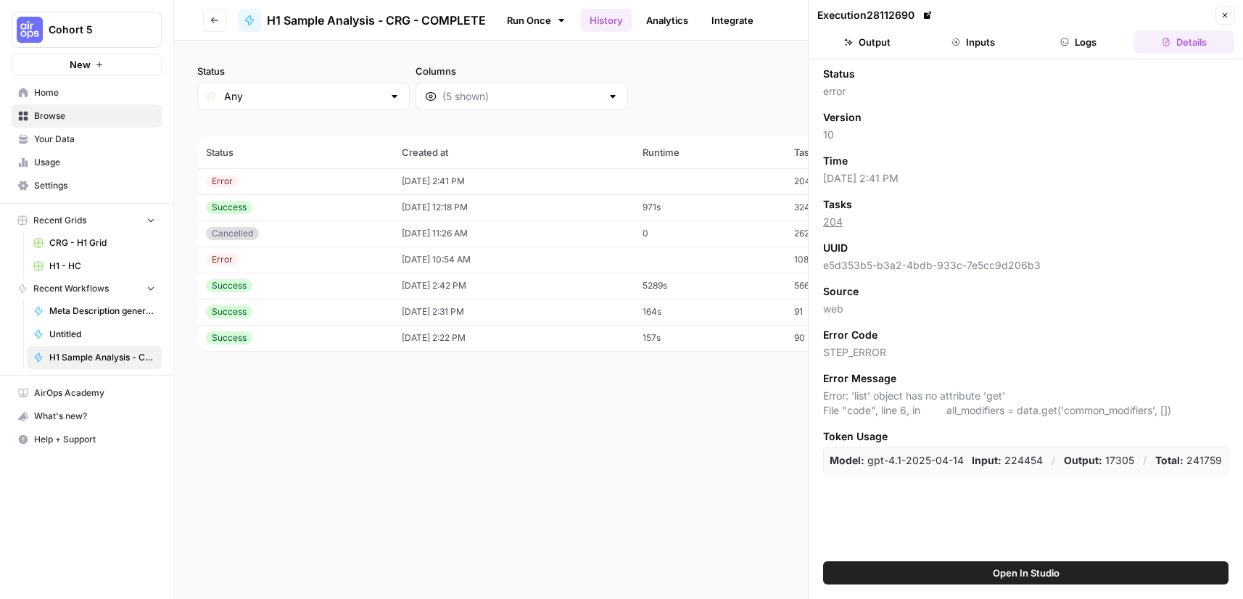
click at [882, 52] on button "Output" at bounding box center [867, 41] width 100 height 23
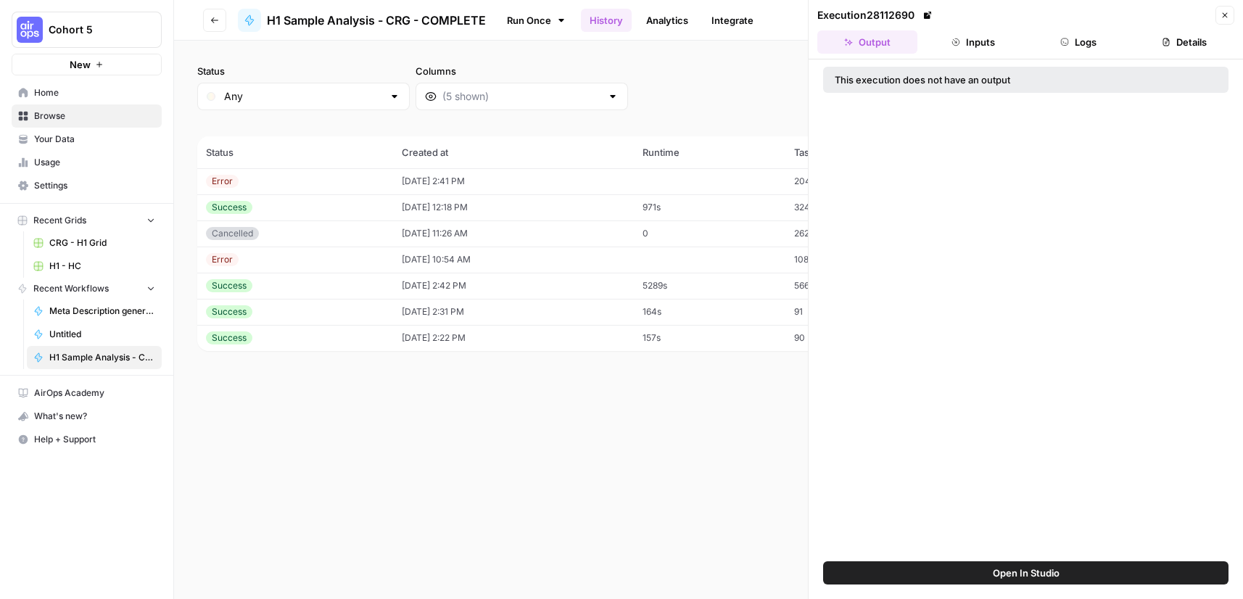
click at [977, 41] on button "Inputs" at bounding box center [973, 41] width 100 height 23
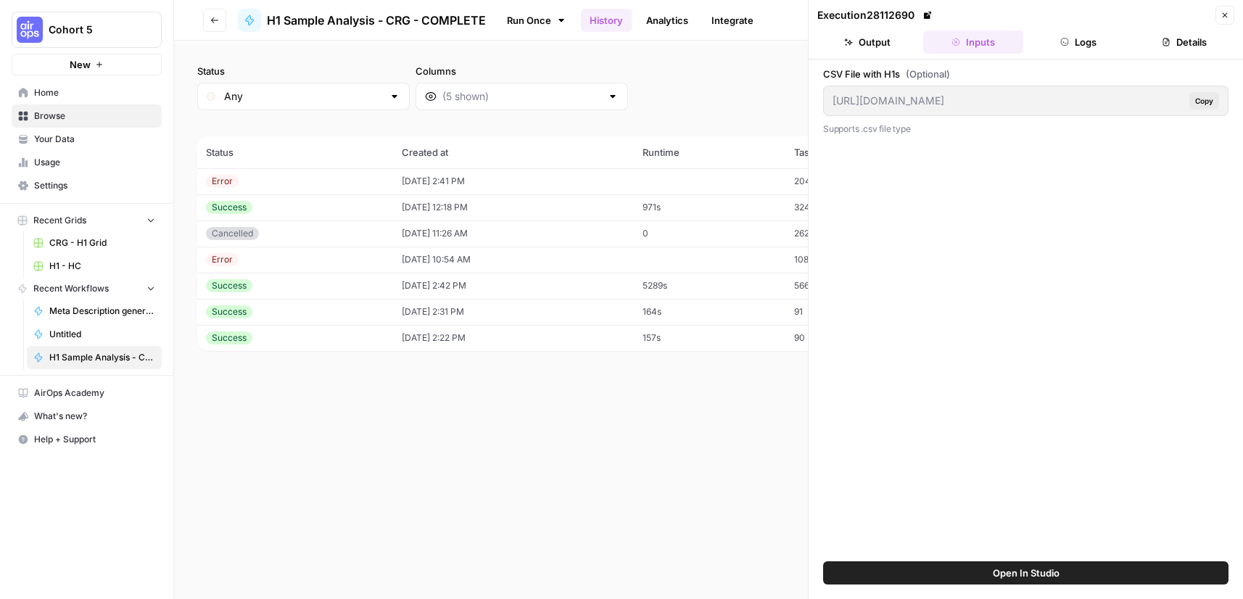
click at [1231, 14] on button "Close" at bounding box center [1224, 15] width 19 height 19
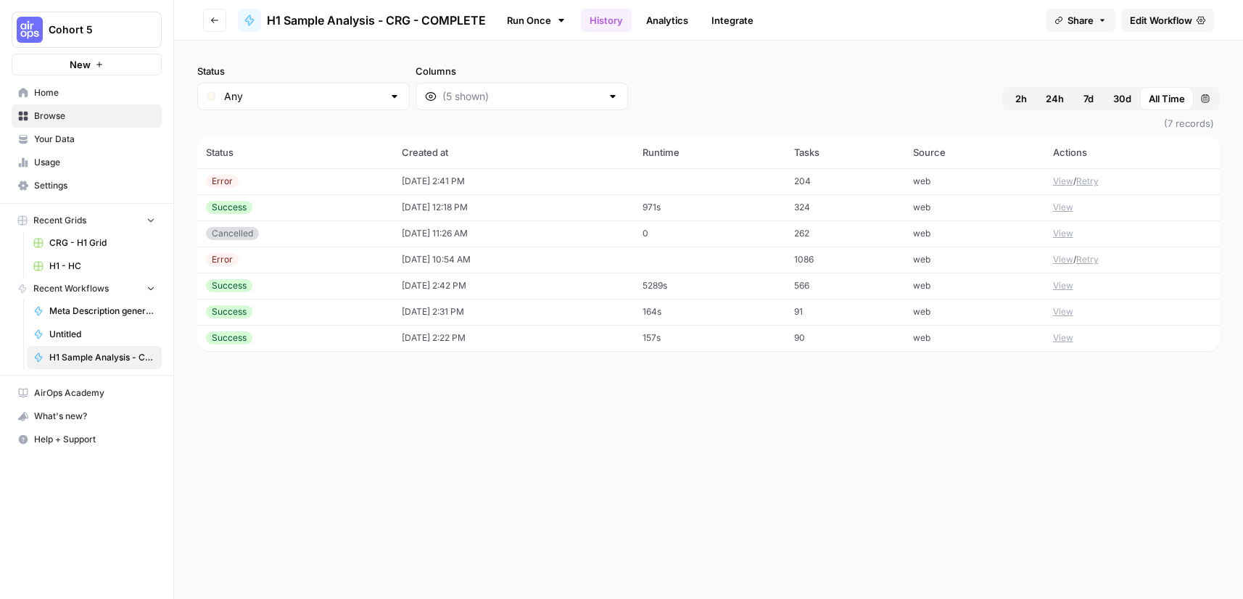
click at [1146, 22] on span "Edit Workflow" at bounding box center [1161, 20] width 62 height 15
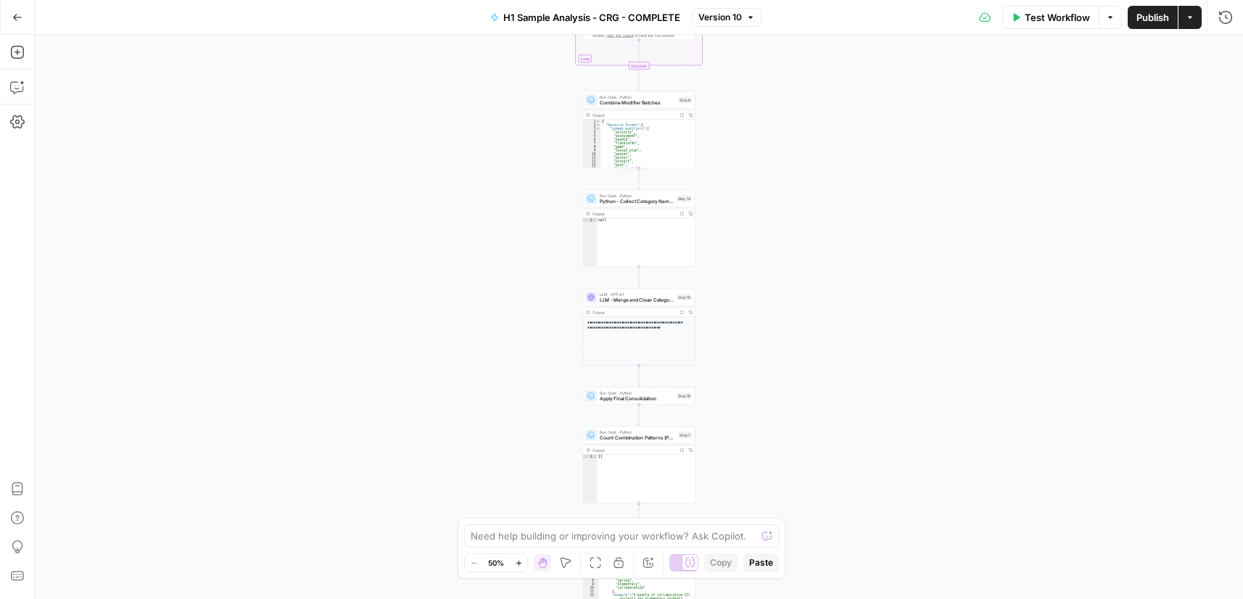
click at [852, 4] on div "Go Back H1 Sample Analysis - CRG - COMPLETE Version 10 Test Workflow Options Pu…" at bounding box center [621, 299] width 1243 height 599
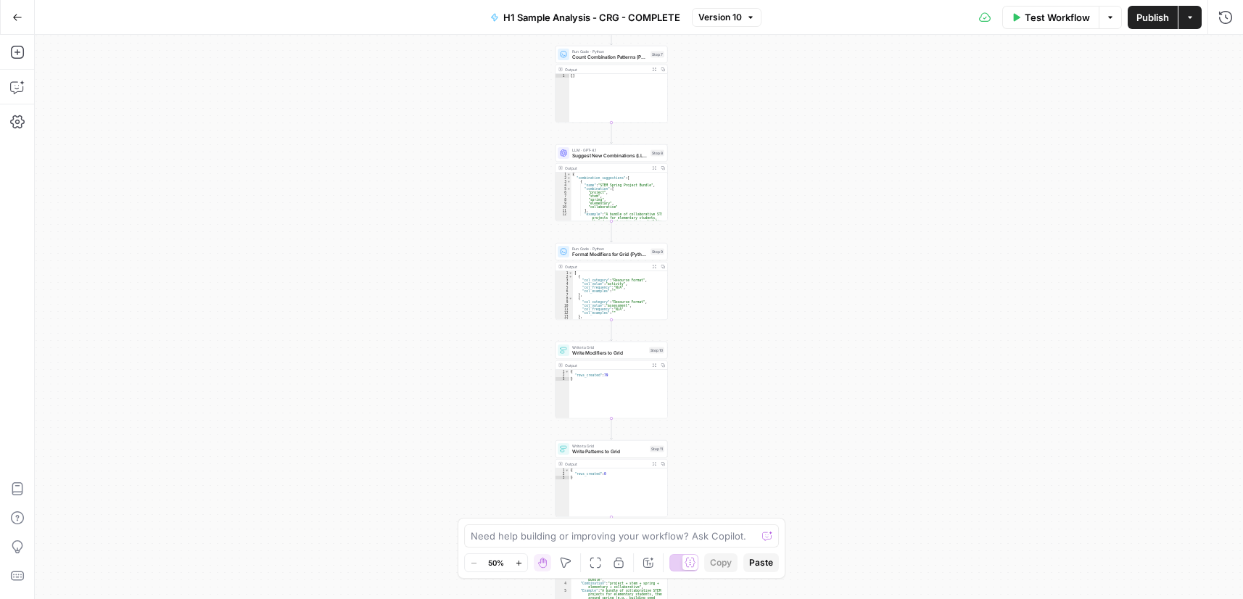
click at [860, 56] on div "Workflow Set Inputs Inputs Run Code · Python Process & Batch CSV Data Step 1 Ou…" at bounding box center [639, 317] width 1208 height 564
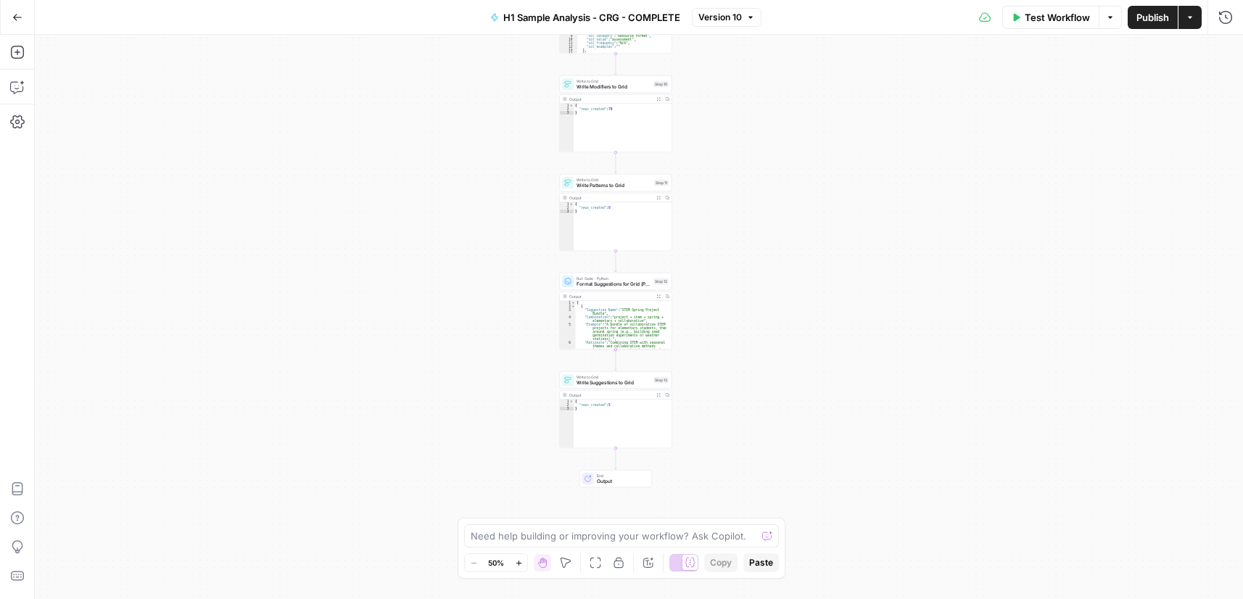
click at [834, 122] on div "Workflow Set Inputs Inputs Run Code · Python Process & Batch CSV Data Step 1 Ou…" at bounding box center [639, 317] width 1208 height 564
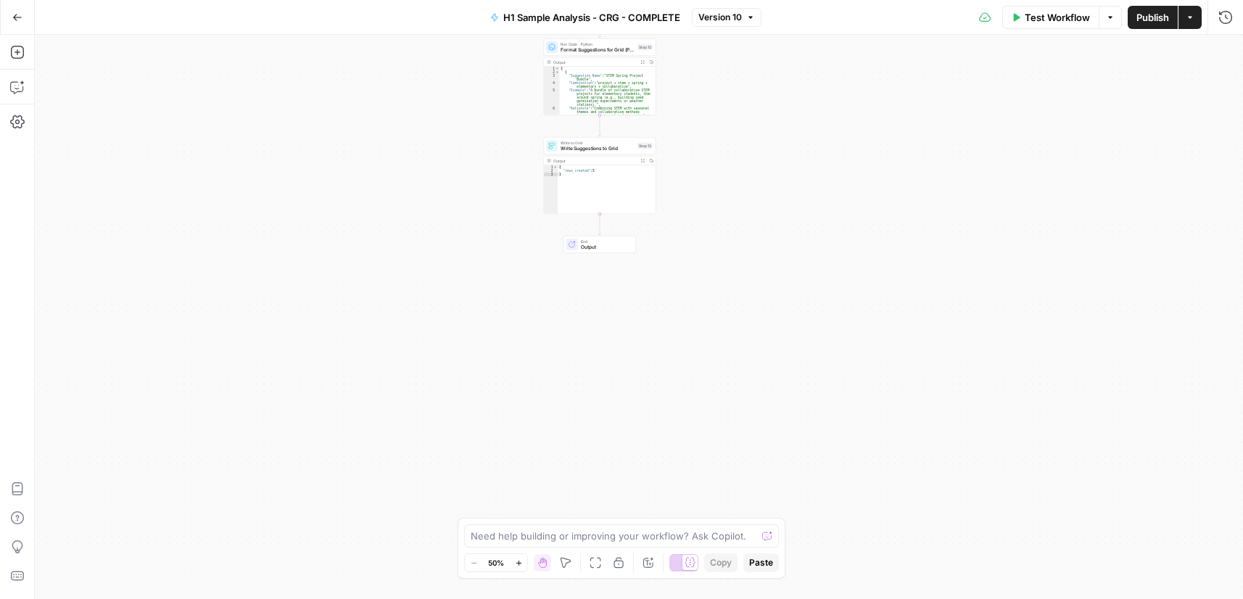
click at [825, 323] on div "Workflow Set Inputs Inputs Run Code · Python Process & Batch CSV Data Step 1 Ou…" at bounding box center [639, 317] width 1208 height 564
click at [1120, 435] on div "Workflow Set Inputs Inputs Run Code · Python Process & Batch CSV Data Step 1 Ou…" at bounding box center [639, 317] width 1208 height 564
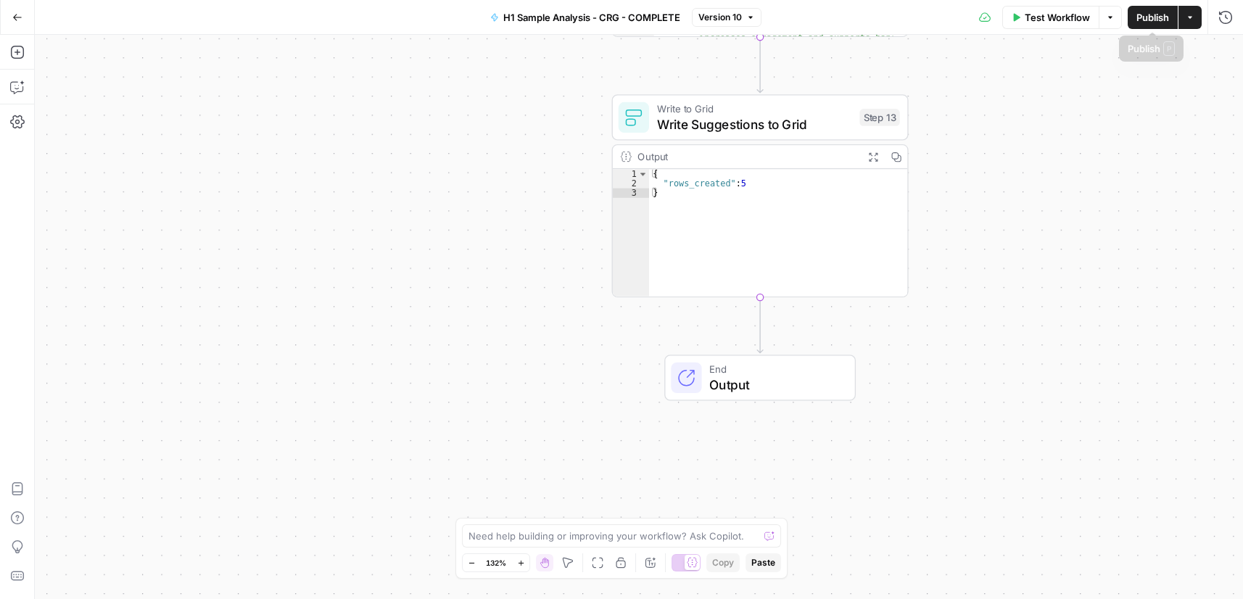
click at [1191, 15] on icon "button" at bounding box center [1190, 17] width 9 height 9
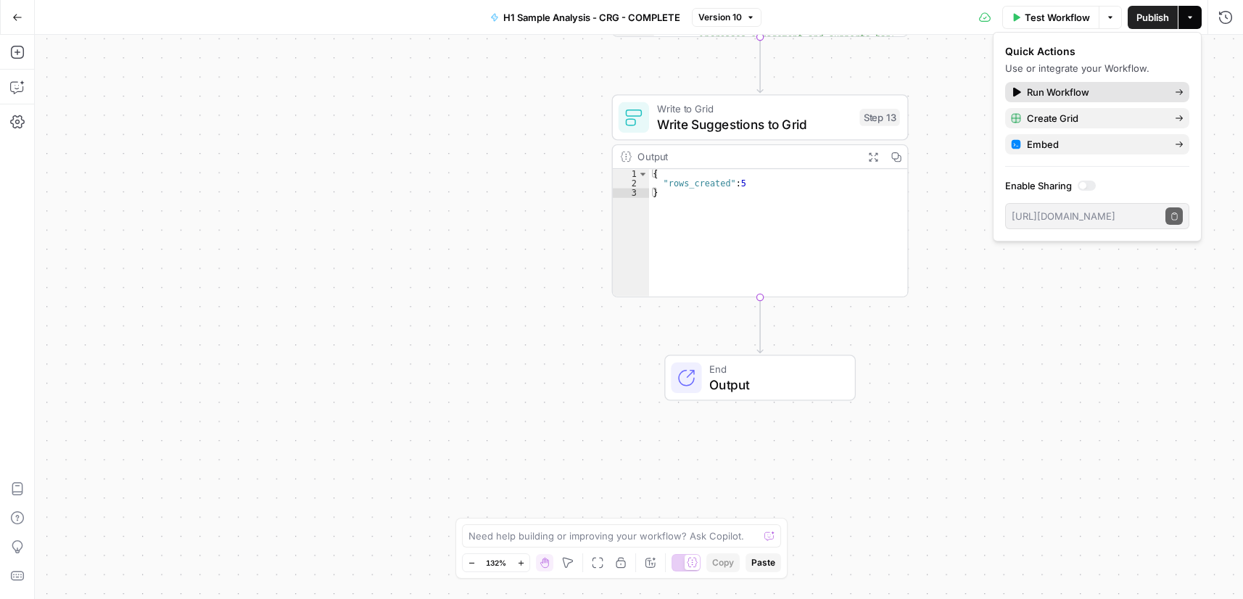
click at [1096, 96] on span "Run Workflow" at bounding box center [1095, 92] width 136 height 15
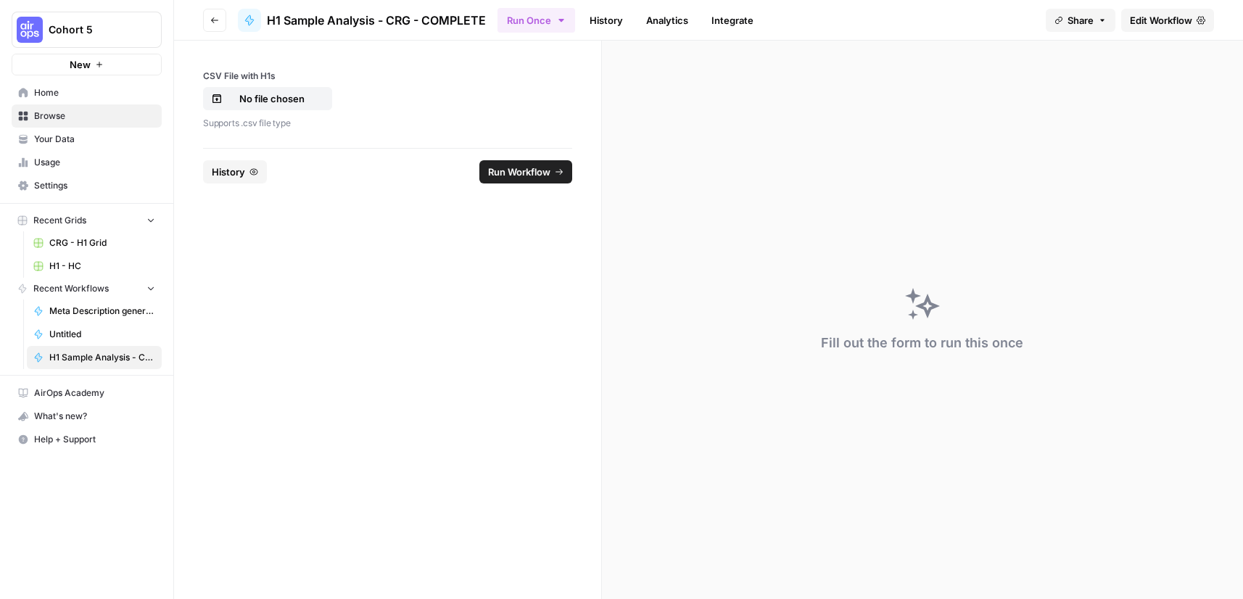
click at [521, 178] on span "Run Workflow" at bounding box center [519, 172] width 62 height 15
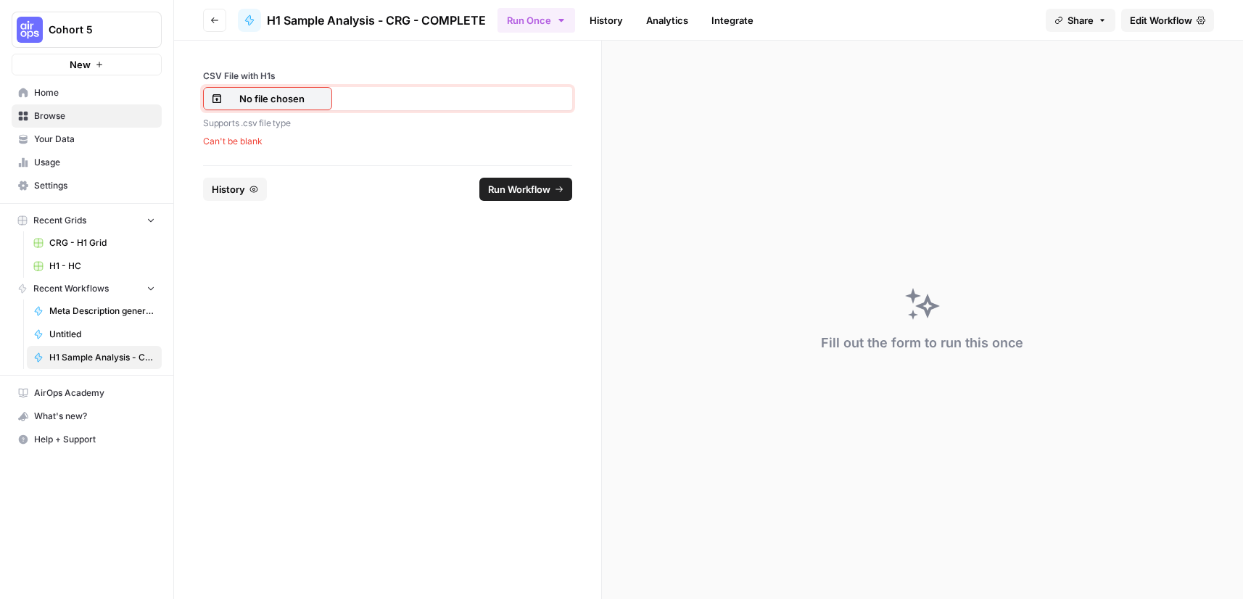
click at [268, 99] on p "No file chosen" at bounding box center [272, 98] width 93 height 15
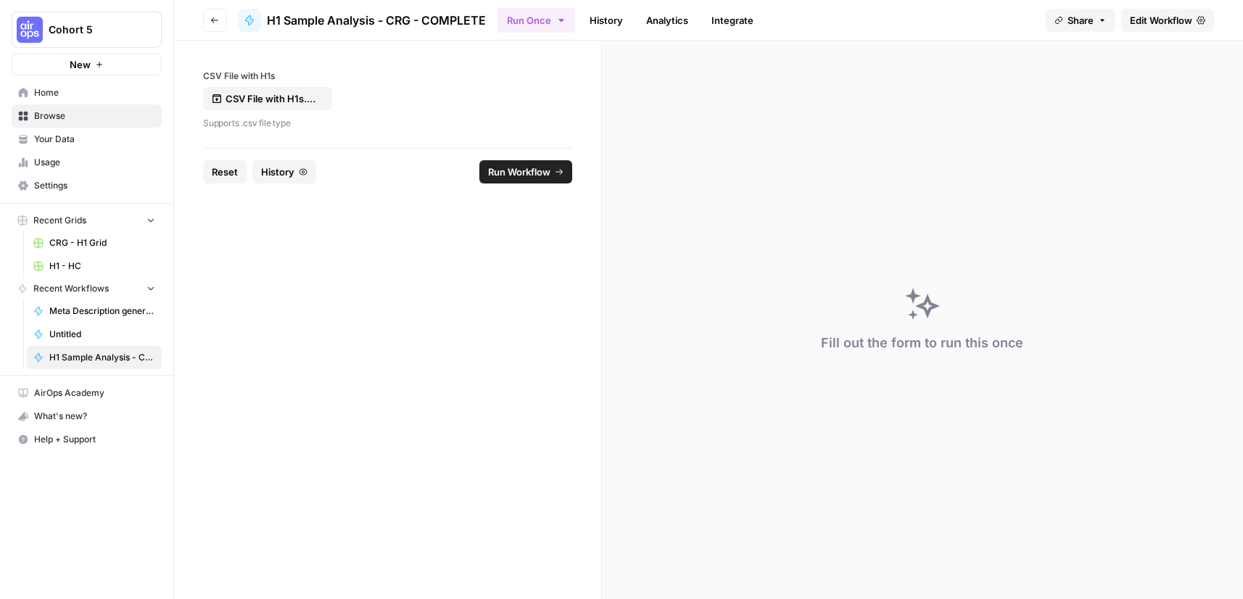
click at [518, 173] on span "Run Workflow" at bounding box center [519, 172] width 62 height 15
